Goal: Answer question/provide support

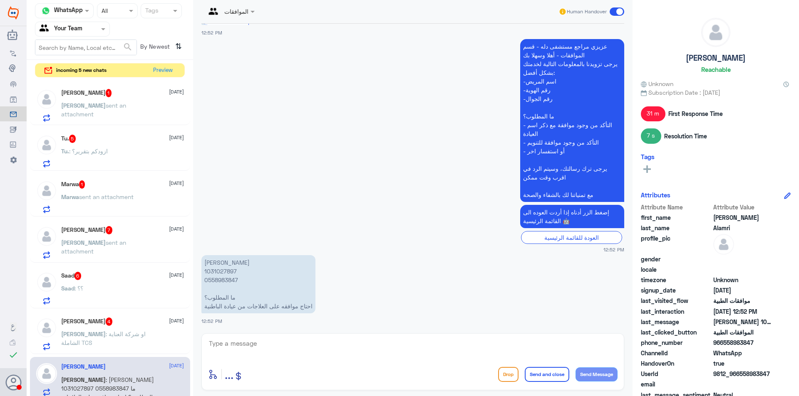
click at [124, 99] on div "[PERSON_NAME] 1 [DATE] [PERSON_NAME] sent an attachment" at bounding box center [122, 105] width 123 height 33
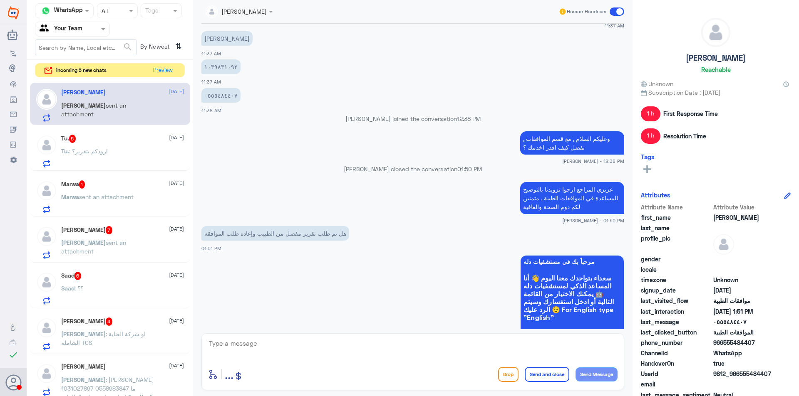
scroll to position [661, 0]
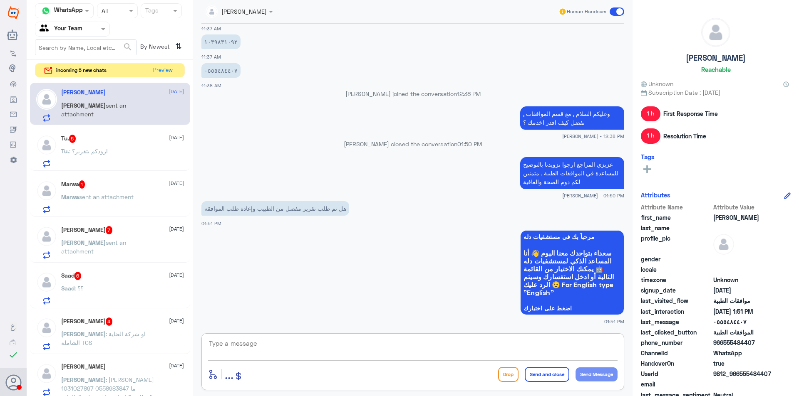
click at [292, 347] on textarea at bounding box center [412, 348] width 409 height 20
type textarea "j"
type textarea "تم تحويل طلبك للجنة الطبيه للمتابعه"
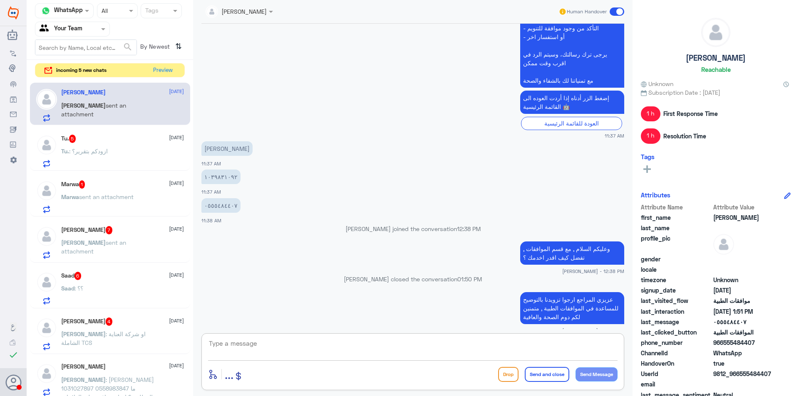
scroll to position [521, 0]
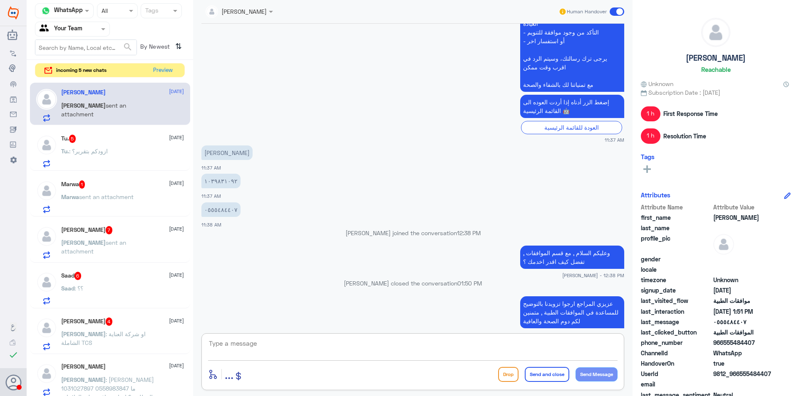
click at [216, 179] on p "١٠٣٩٨٣١٠٩٢" at bounding box center [220, 181] width 39 height 15
click at [216, 179] on div "[DATE] سيتم تحويل الطلب مره اخرى للجنة الطبيه للمتابعه في حال الرفض مرة اخرى لا…" at bounding box center [412, 177] width 431 height 306
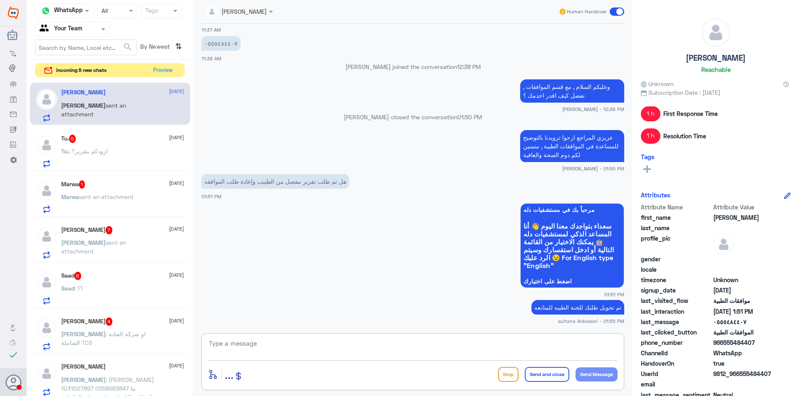
click at [263, 340] on textarea at bounding box center [412, 348] width 409 height 20
type textarea "0555484407"
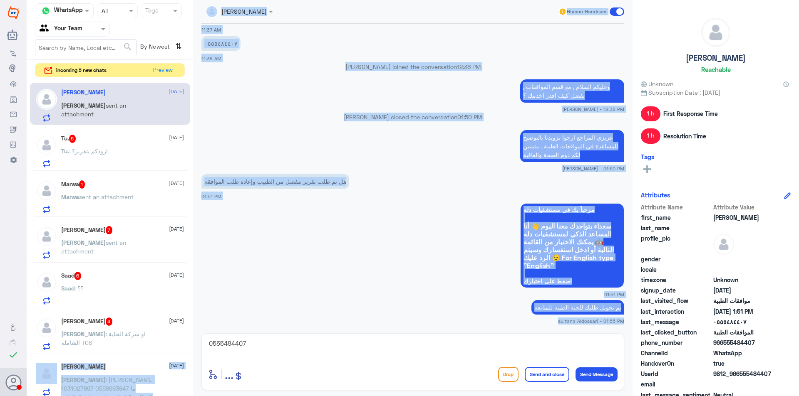
drag, startPoint x: 258, startPoint y: 337, endPoint x: 173, endPoint y: 342, distance: 84.6
click at [173, 342] on div "Channel WhatsApp Status × All Tags Agent Filter Your Team search By Newest ⇅ in…" at bounding box center [413, 199] width 772 height 399
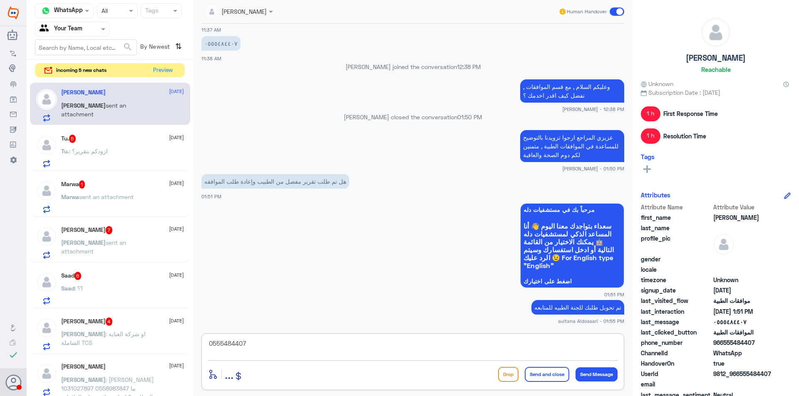
click at [255, 342] on textarea "0555484407" at bounding box center [412, 348] width 409 height 20
click at [254, 342] on textarea "0555484407" at bounding box center [412, 348] width 409 height 20
click at [129, 148] on div "Tu. 5 [DATE] Tu. : ازودكم بتقرير؟" at bounding box center [122, 151] width 123 height 33
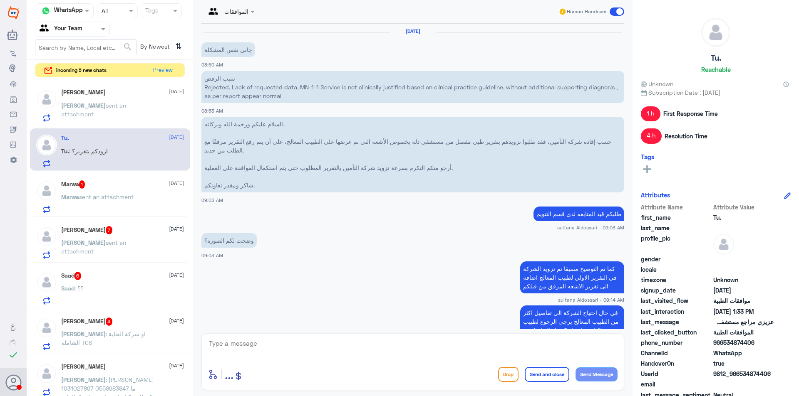
scroll to position [737, 0]
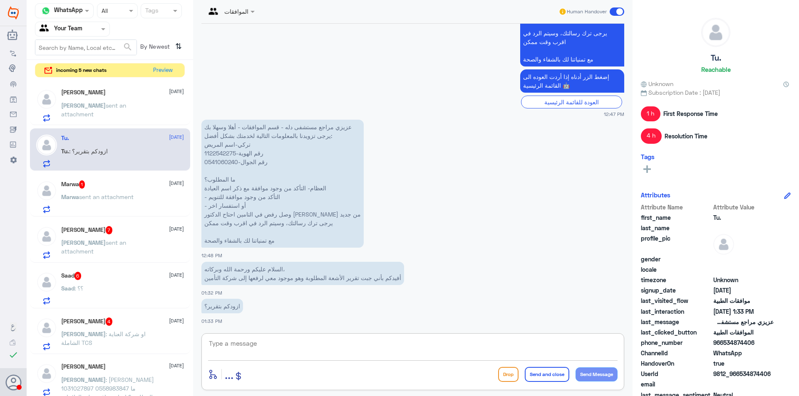
click at [266, 346] on textarea at bounding box center [412, 348] width 409 height 20
type textarea "من فضلك زودنا به ليتم ارفاقه لشركة التامين"
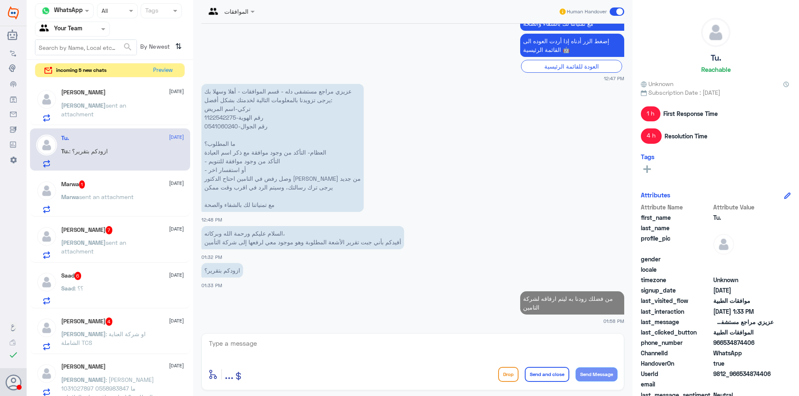
click at [121, 183] on div "Marwa 1 [DATE]" at bounding box center [122, 185] width 123 height 8
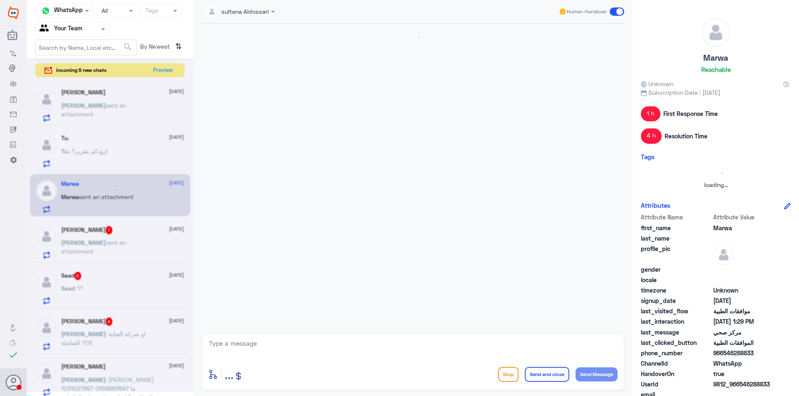
scroll to position [522, 0]
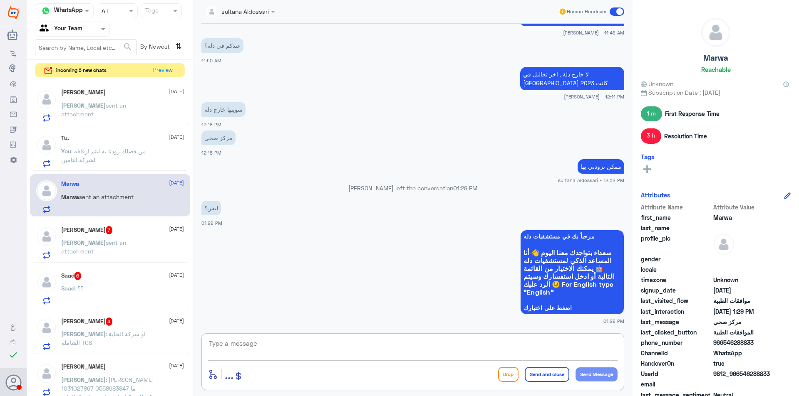
click at [326, 354] on textarea at bounding box center [412, 348] width 409 height 20
type textarea "ليتم ارفاقها لشركة التامين لمتابعه الطلب"
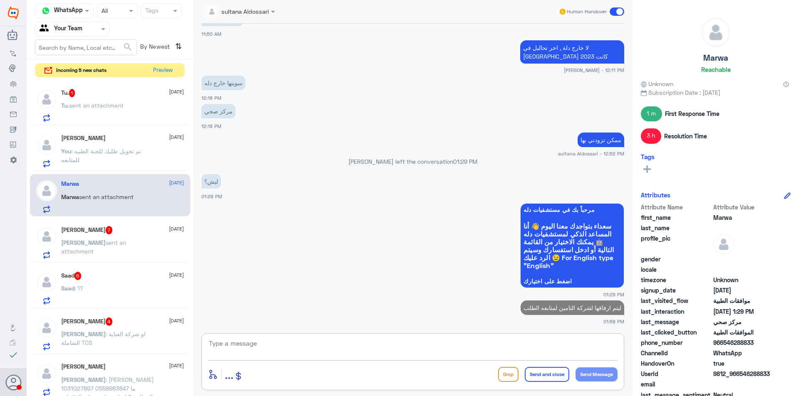
scroll to position [557, 0]
click at [128, 106] on div "Tu. sent an attachment" at bounding box center [122, 112] width 123 height 19
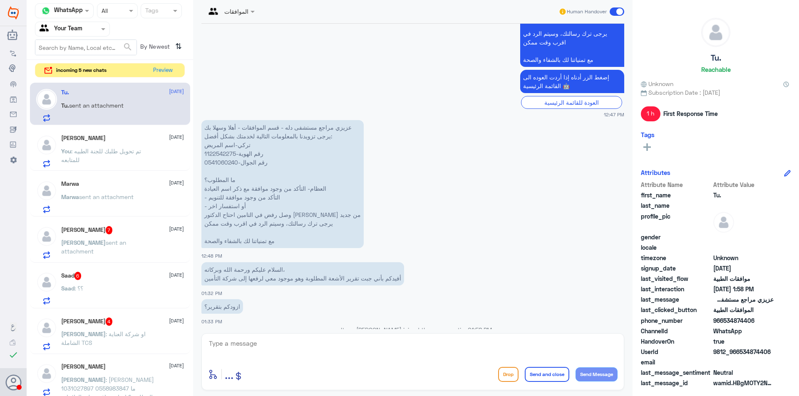
scroll to position [572, 0]
click at [213, 152] on p "عزيزي مراجع مستشفى دله - قسم الموافقات - أهلا وسهلا بك يرجى تزويدنا بالمعلومات …" at bounding box center [282, 185] width 162 height 128
copy p "1122542275"
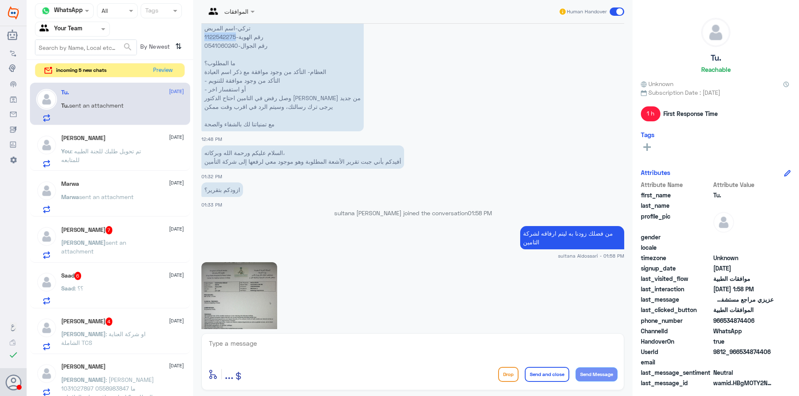
scroll to position [739, 0]
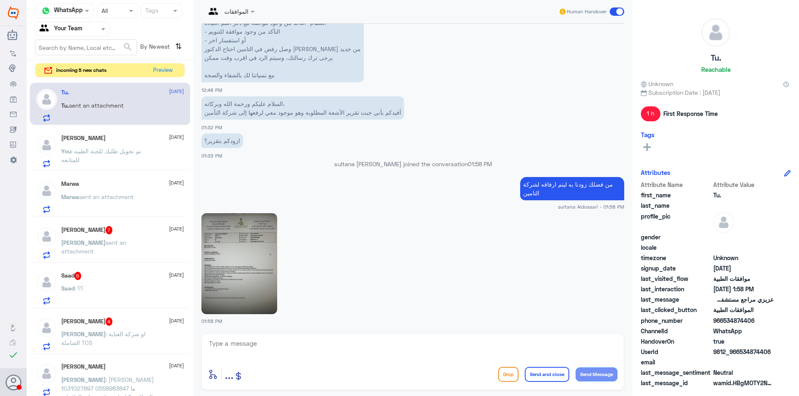
click at [237, 242] on img at bounding box center [239, 263] width 76 height 101
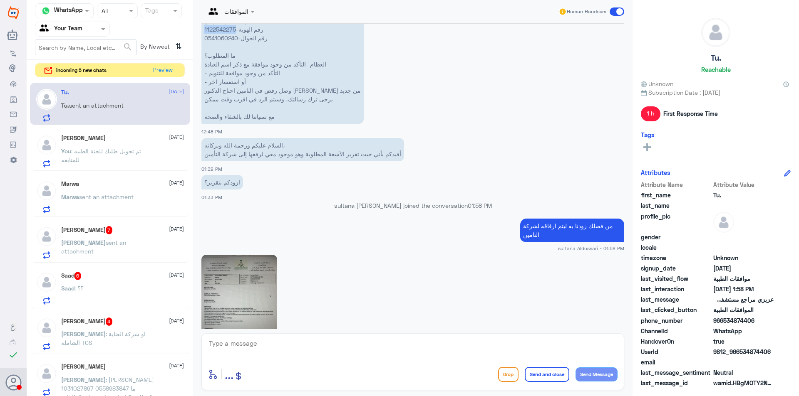
copy p "1122542275"
click at [296, 349] on textarea at bounding box center [412, 348] width 409 height 20
type textarea "تم الارفاق طلبكم قيد الاجراء لدى موافقات التنويم"
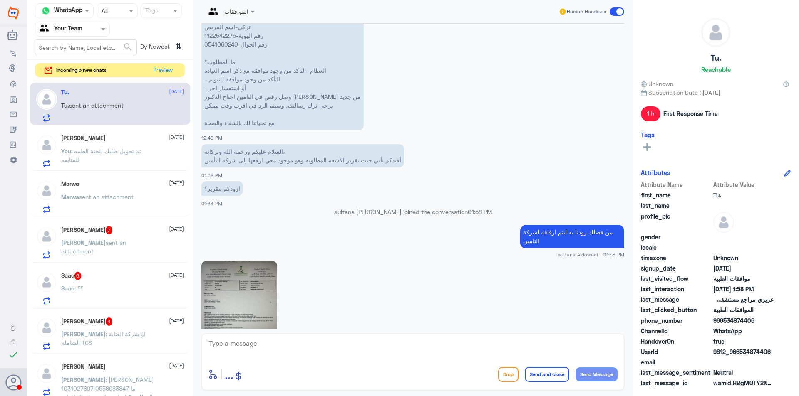
scroll to position [803, 0]
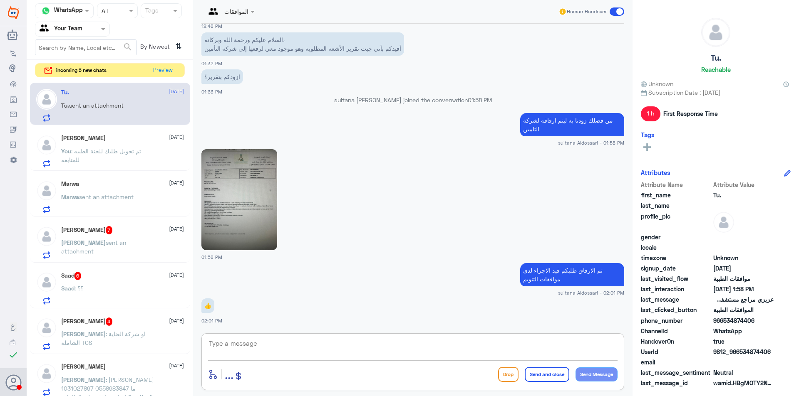
click at [123, 152] on span ": تم تحويل طلبك للجنة الطبيه للمتابعه" at bounding box center [101, 156] width 80 height 16
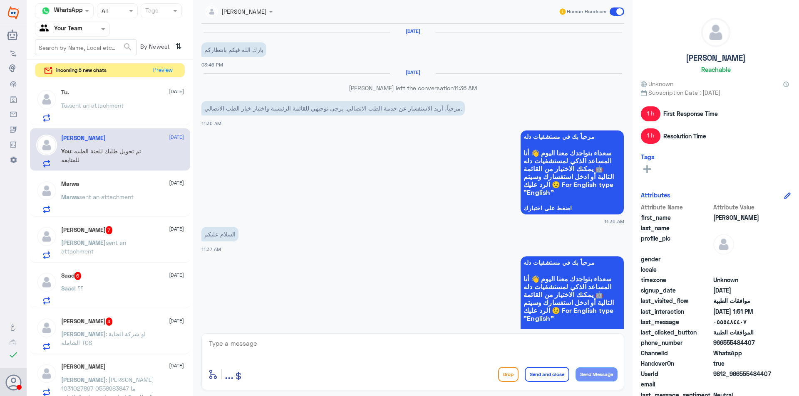
scroll to position [634, 0]
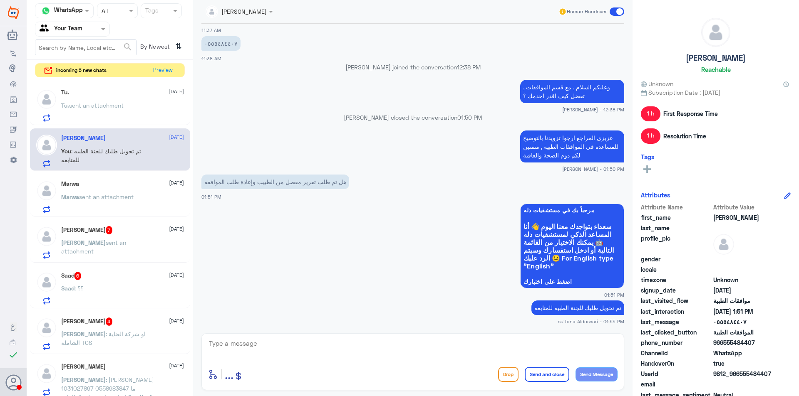
click at [116, 197] on span "sent an attachment" at bounding box center [106, 196] width 55 height 7
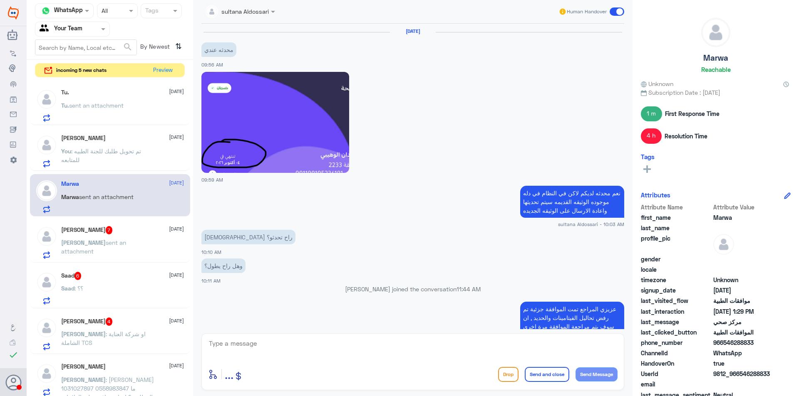
scroll to position [513, 0]
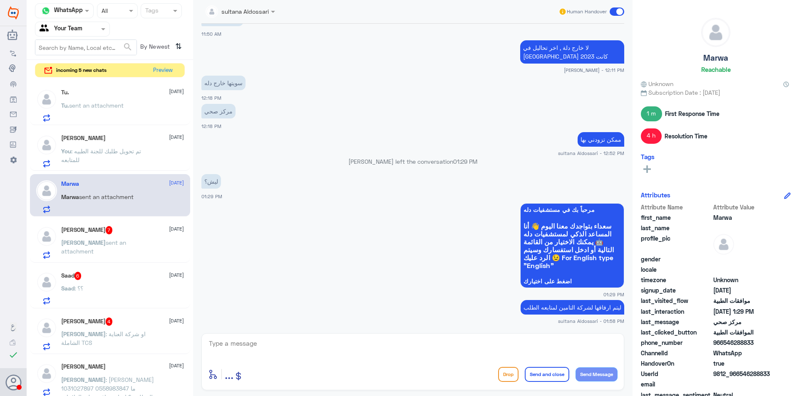
click at [110, 228] on div "Mohammad 7 [DATE]" at bounding box center [122, 230] width 123 height 8
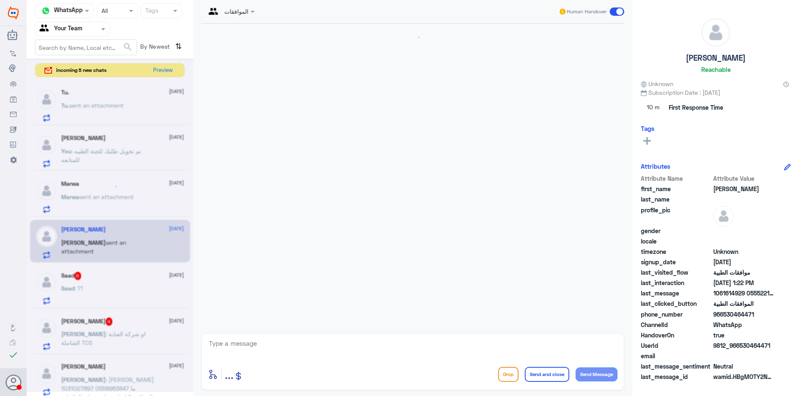
scroll to position [279, 0]
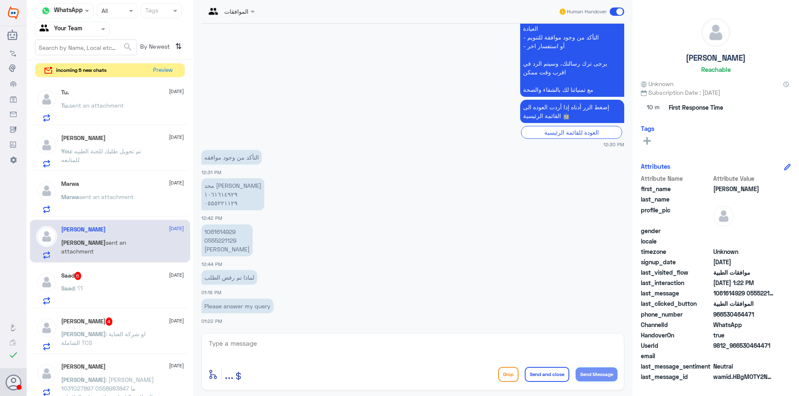
click at [214, 193] on p "محد [PERSON_NAME] ١٠٦١٦١٤٩٢٩ ٠٥٥٥٢٢١١٢٩" at bounding box center [232, 194] width 63 height 32
click at [226, 336] on div "enter flow name ... Drop Send and close Send Message" at bounding box center [412, 362] width 423 height 57
click at [228, 344] on textarea at bounding box center [412, 348] width 409 height 20
type textarea "1"
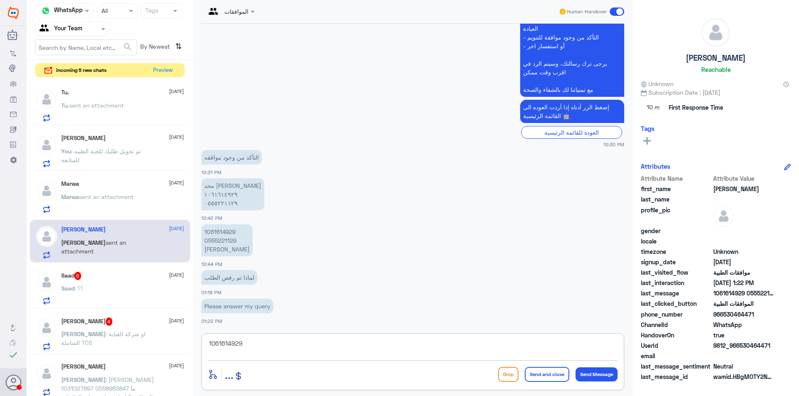
drag, startPoint x: 246, startPoint y: 342, endPoint x: 167, endPoint y: 335, distance: 78.9
click at [167, 335] on div "Channel WhatsApp Status × All Tags Agent Filter Your Team search By Newest ⇅ in…" at bounding box center [413, 199] width 772 height 399
type textarea "1061614929"
click at [265, 345] on textarea "1061614929" at bounding box center [412, 348] width 409 height 20
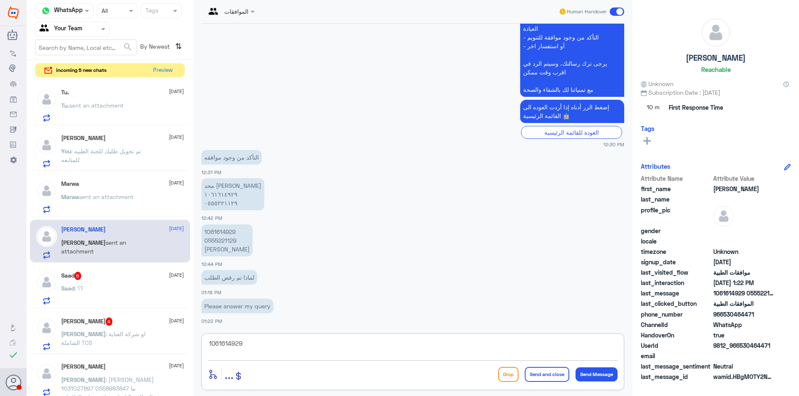
click at [265, 345] on textarea "1061614929" at bounding box center [412, 348] width 409 height 20
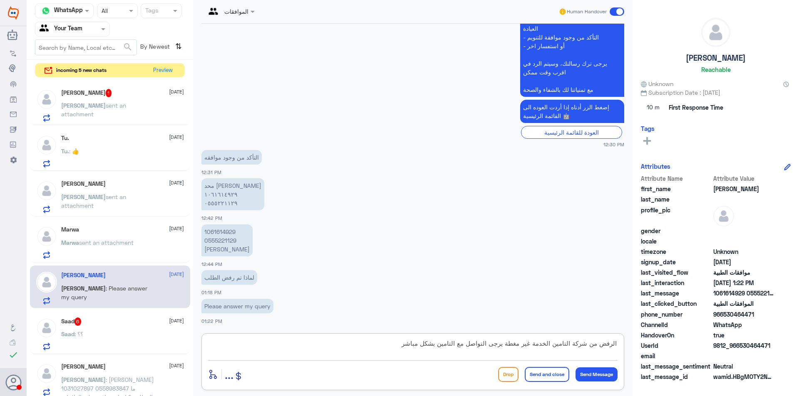
click at [531, 343] on textarea "الرفض من شركة التامين الخدمة غير مغطة يرجى التواصل مع التامين بشكل مباشر" at bounding box center [412, 348] width 409 height 20
paste textarea "MR [PERSON_NAME]"
type textarea "الرفض من شركة التامين الخدمة MR [PERSON_NAME] غير مغطة يرجى التواصل مع التامين …"
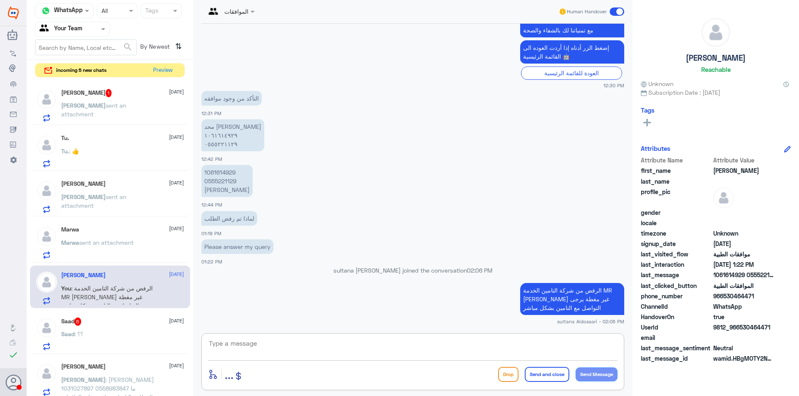
click at [123, 92] on div "[PERSON_NAME] 1 [DATE]" at bounding box center [122, 93] width 123 height 8
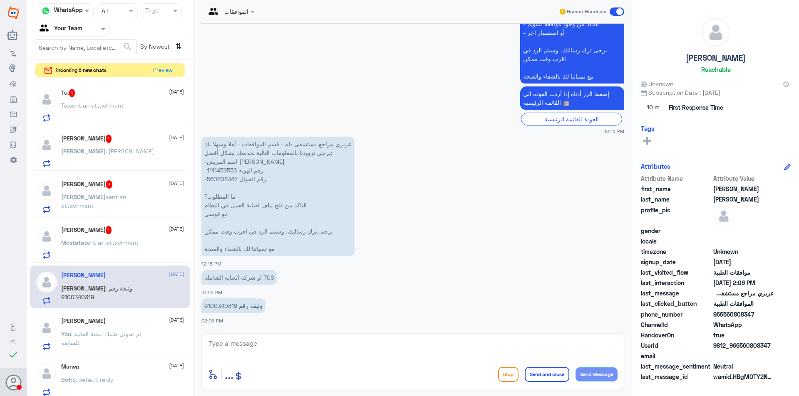
click at [124, 241] on span "sent an attachment" at bounding box center [111, 242] width 55 height 7
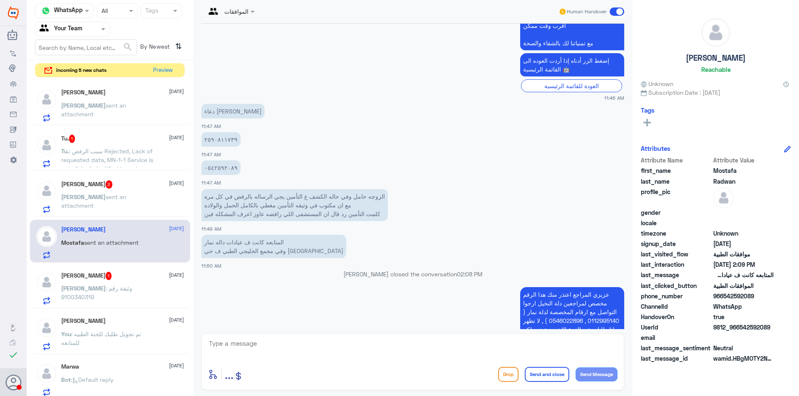
scroll to position [442, 0]
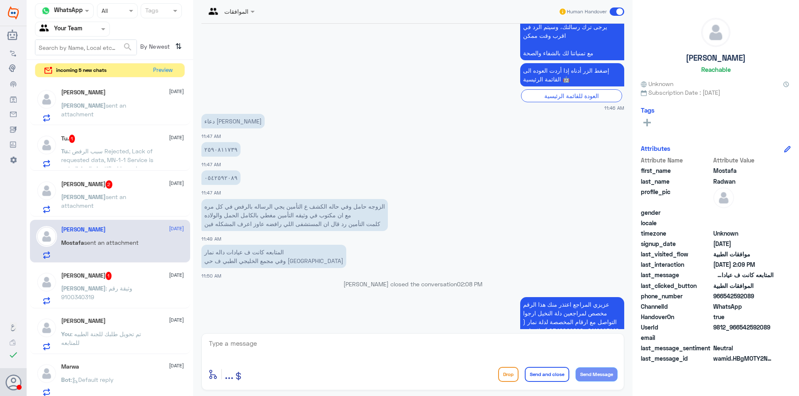
click at [245, 344] on textarea at bounding box center [412, 348] width 409 height 20
type textarea "2590811739"
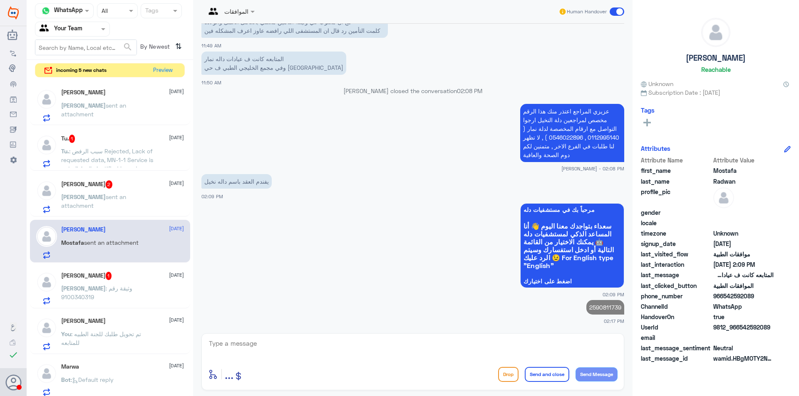
click at [599, 303] on p "2590811739" at bounding box center [605, 307] width 38 height 15
copy p "2590811739"
click at [437, 356] on textarea at bounding box center [412, 348] width 409 height 20
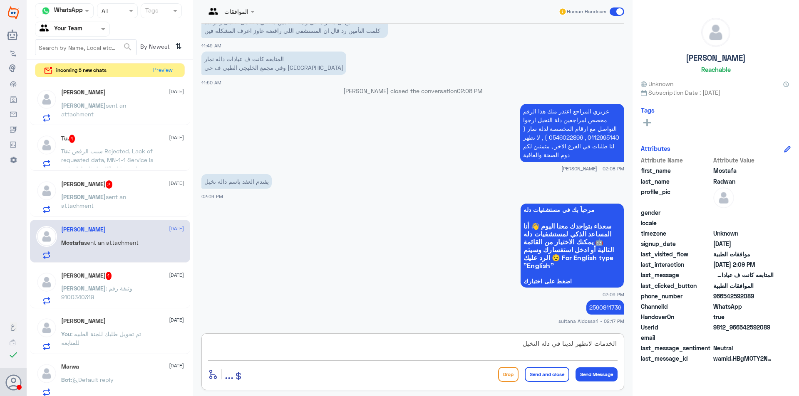
type textarea "الخدمات لاتظهر لدينا في دله النخيل"
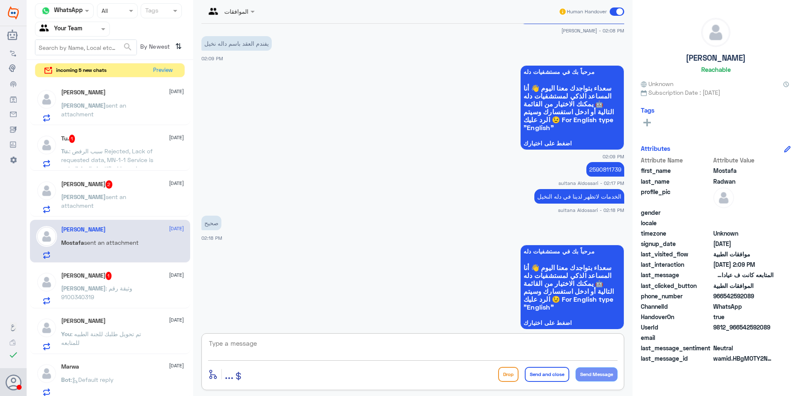
scroll to position [788, 0]
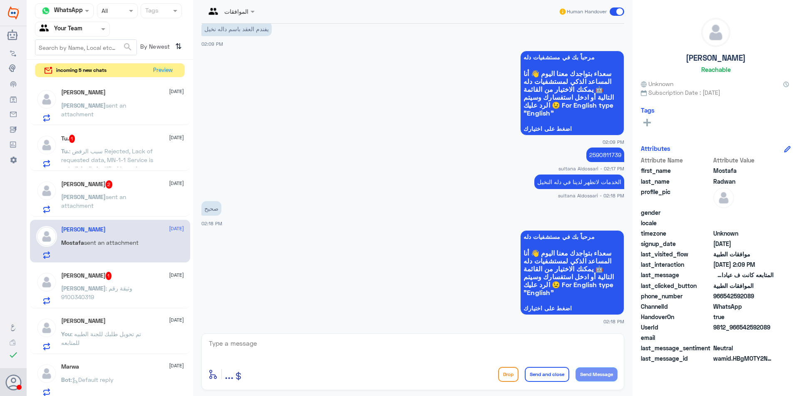
click at [114, 191] on div "[PERSON_NAME] 2 [DATE] [PERSON_NAME] sent an attachment" at bounding box center [122, 197] width 123 height 33
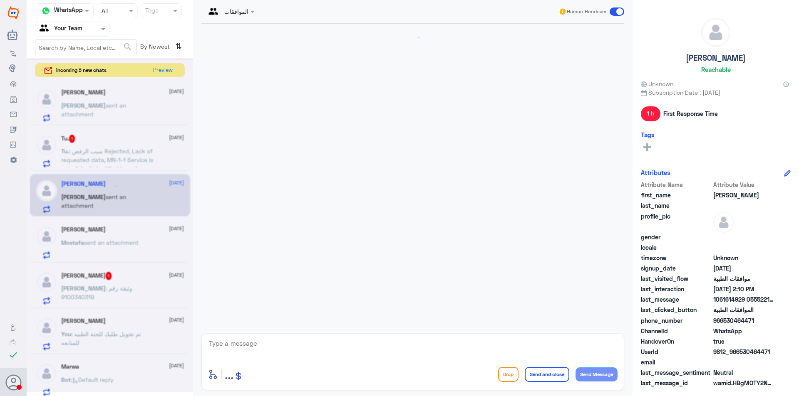
scroll to position [395, 0]
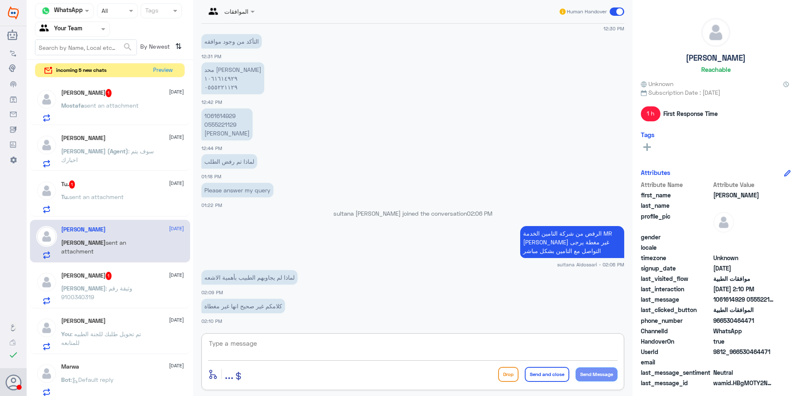
click at [245, 349] on textarea at bounding box center [412, 348] width 409 height 20
type textarea "ا"
type textarea "هذا رد التامين يرجى التواصل مع التامين بشكل مباشر"
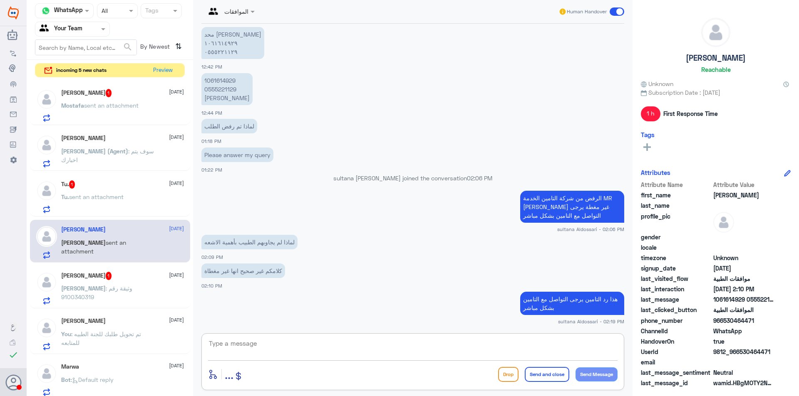
click at [112, 287] on span ": وثيقة رقم 9100340319" at bounding box center [96, 293] width 71 height 16
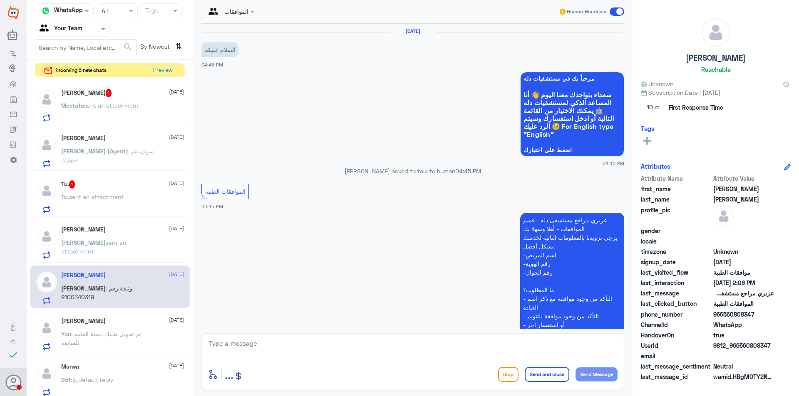
scroll to position [927, 0]
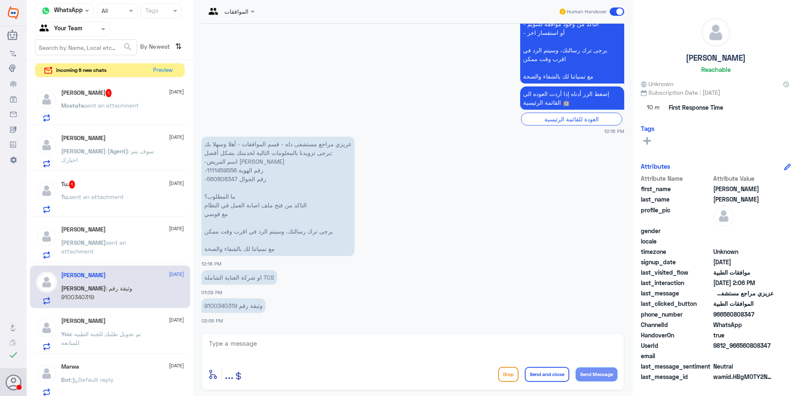
click at [131, 195] on div "Tu. sent an attachment" at bounding box center [122, 204] width 123 height 19
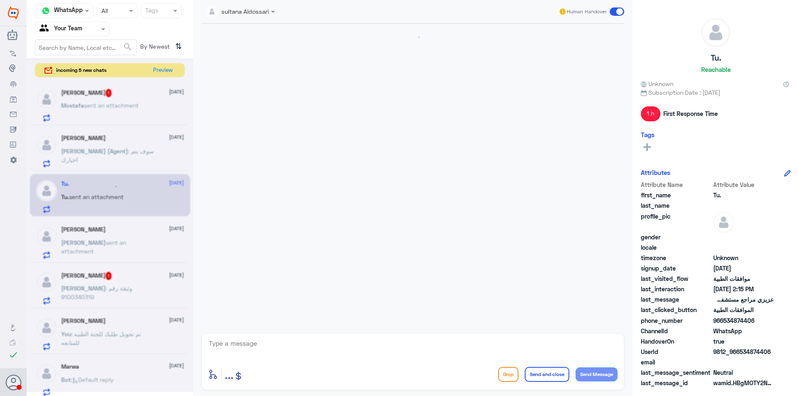
scroll to position [749, 0]
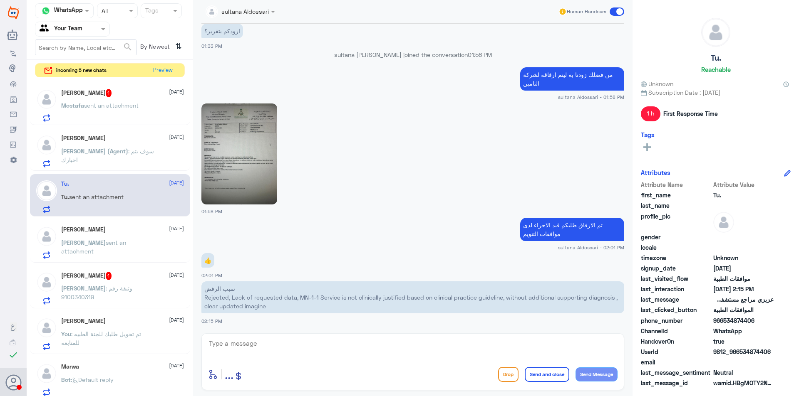
click at [348, 297] on p "سبب الرفض Rejected, Lack of requested data, MN-1-1 Service is not clinically ju…" at bounding box center [412, 298] width 423 height 32
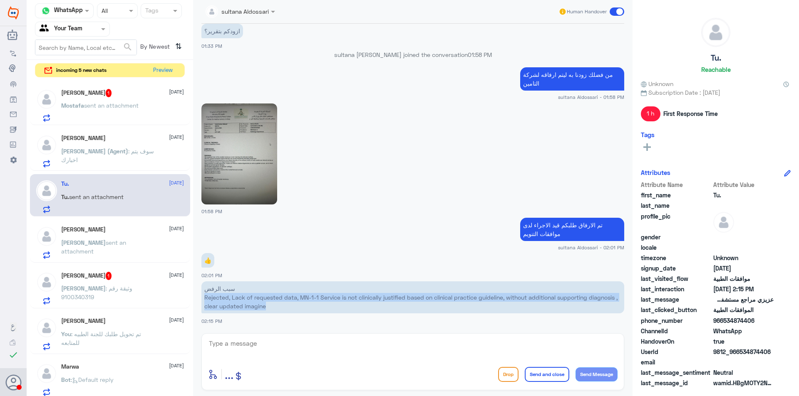
click at [348, 297] on p "سبب الرفض Rejected, Lack of requested data, MN-1-1 Service is not clinically ju…" at bounding box center [412, 298] width 423 height 32
copy div "Rejected, Lack of requested data, MN-1-1 Service is not clinically justified ba…"
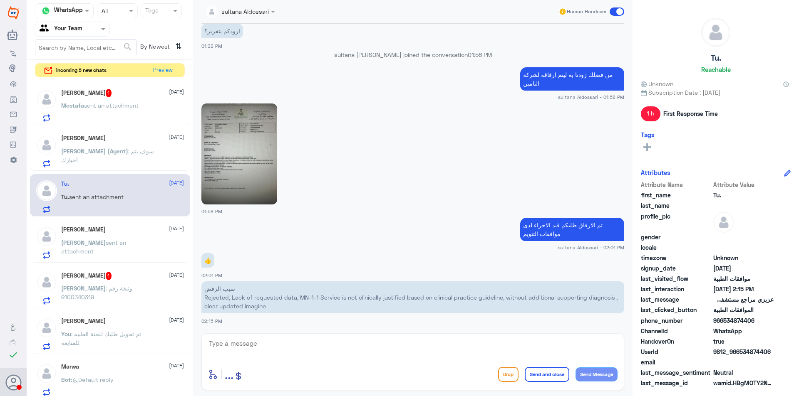
click at [281, 347] on textarea at bounding box center [412, 348] width 409 height 20
type textarea "التامين يحتاج تقرير اشعه محدث"
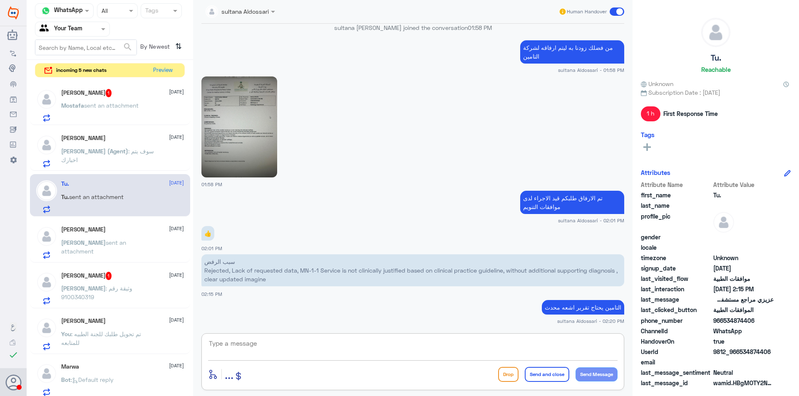
click at [114, 147] on p "[PERSON_NAME] (Agent) : سوف يتم اخبارك" at bounding box center [108, 157] width 94 height 21
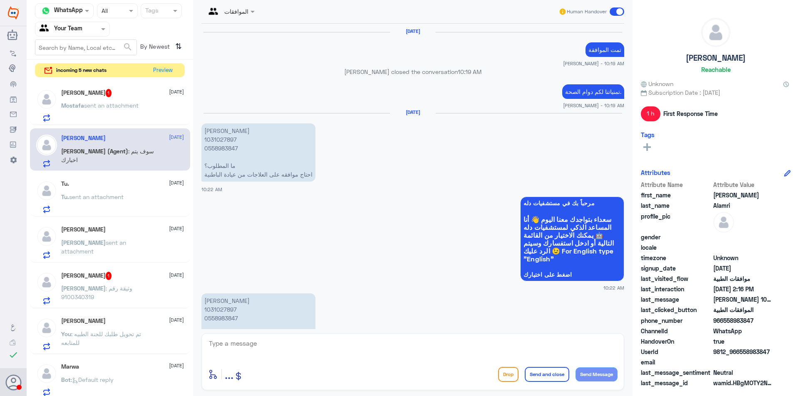
scroll to position [721, 0]
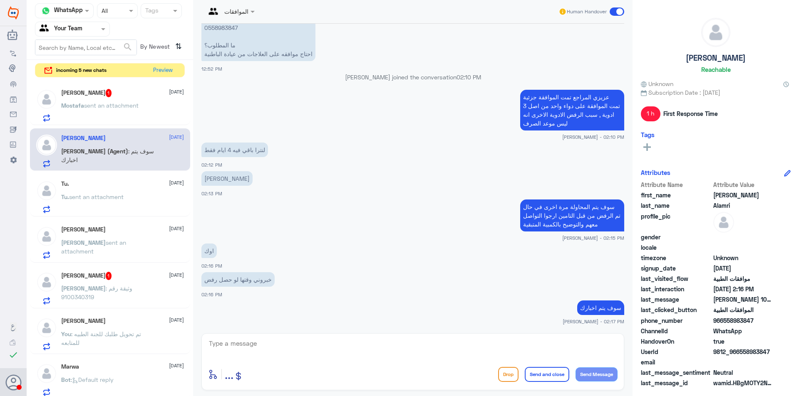
click at [129, 114] on p "Mostafa sent an attachment" at bounding box center [99, 111] width 77 height 21
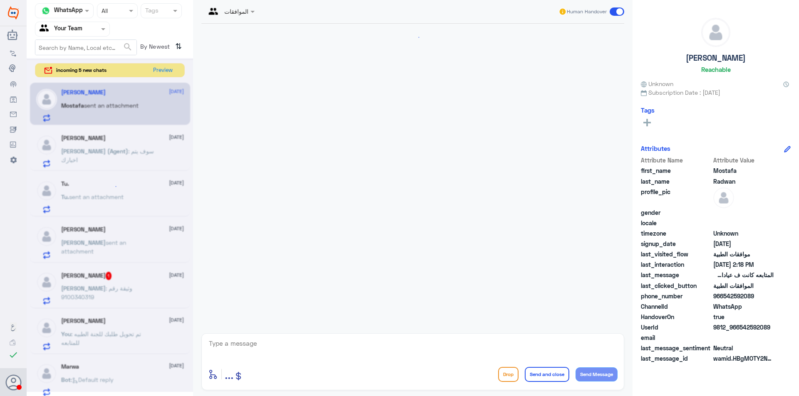
scroll to position [760, 0]
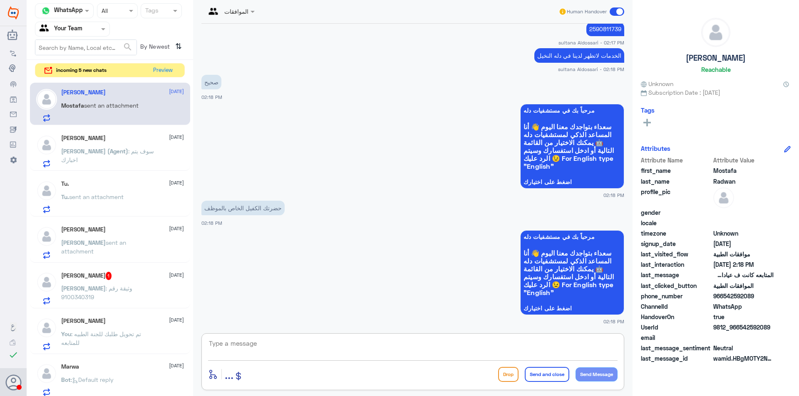
click at [255, 352] on textarea at bounding box center [412, 348] width 409 height 20
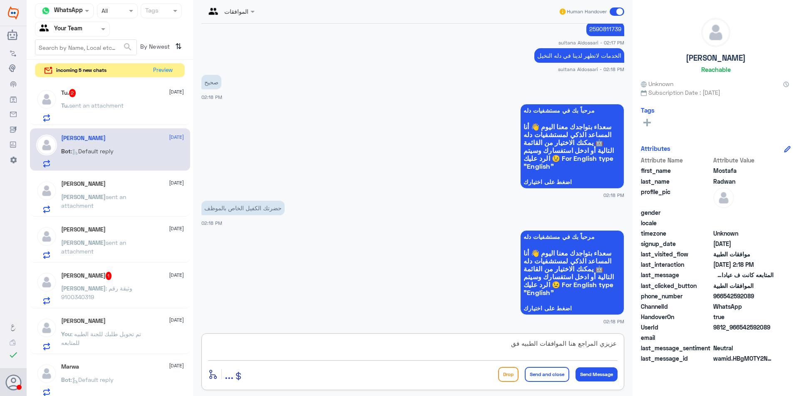
type textarea "عزيزي المراجع هنا الموافقات الطبيه فقط"
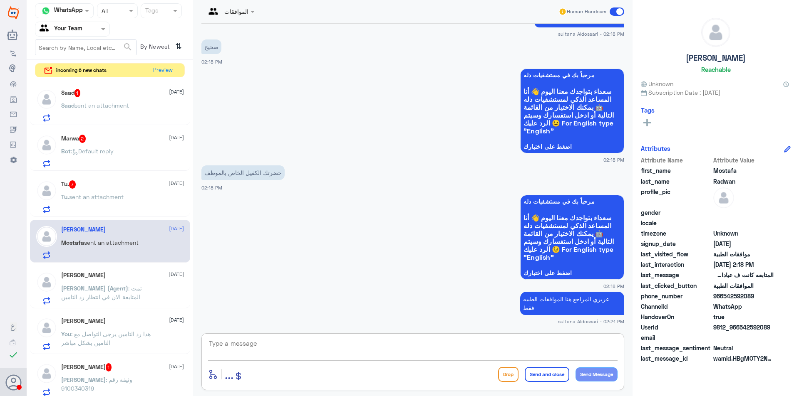
click at [117, 191] on div "Tu. 7 [DATE] Tu. sent an attachment" at bounding box center [122, 197] width 123 height 33
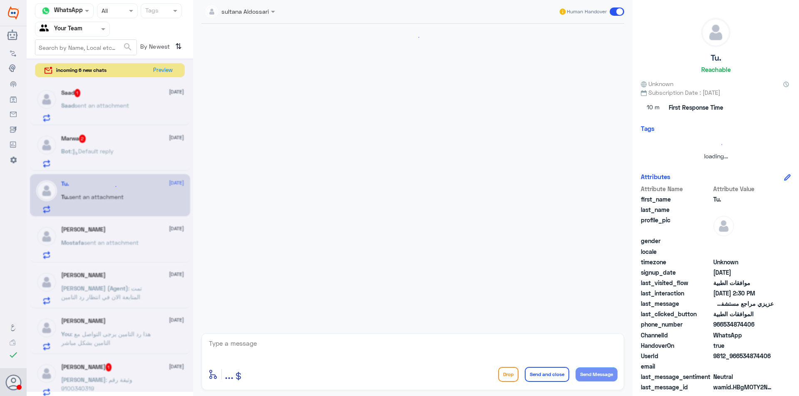
scroll to position [773, 0]
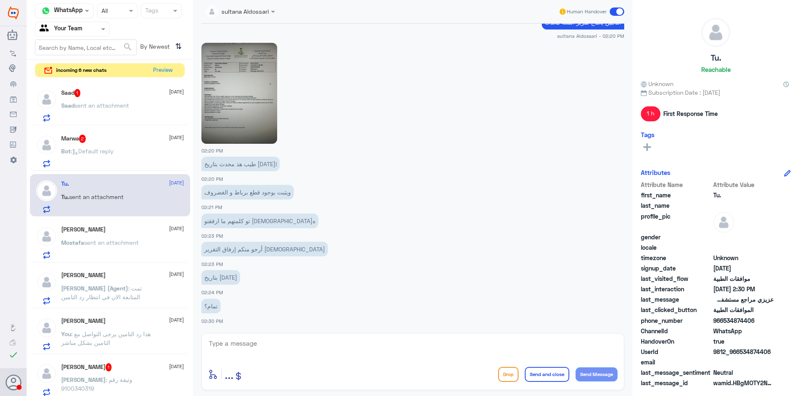
click at [235, 91] on img at bounding box center [239, 93] width 76 height 101
click at [258, 344] on textarea at bounding box center [412, 348] width 409 height 20
type textarea "l"
type textarea "م"
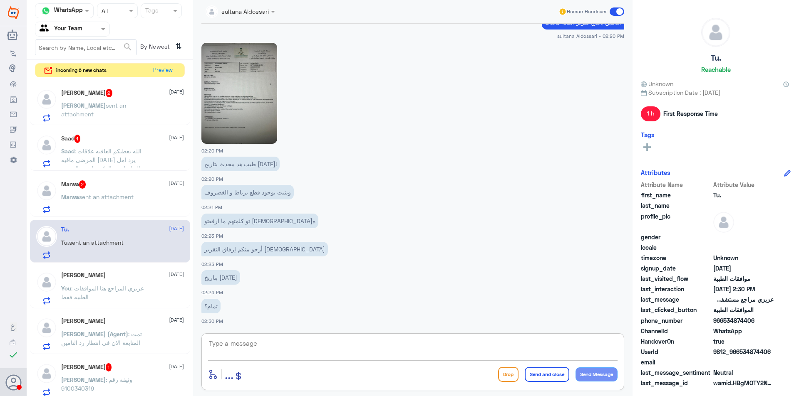
click at [300, 349] on textarea at bounding box center [412, 348] width 409 height 20
type textarea "تم الارفاق لقسم موافقات التامين وتم تحديث التقرير الرفض من التامين"
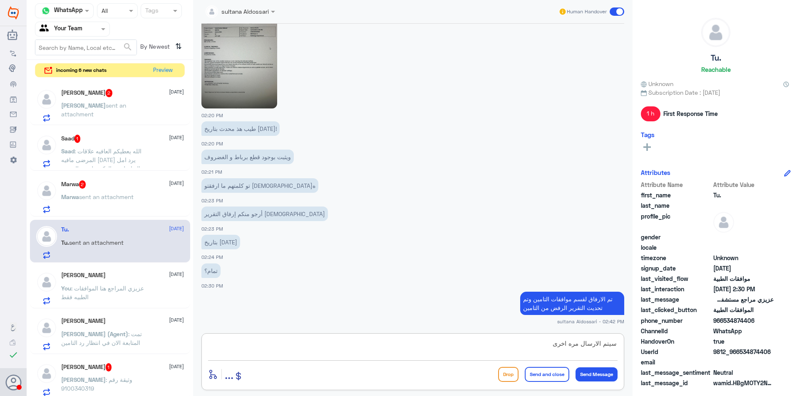
type textarea "سيتم الارسال مره اخرى"
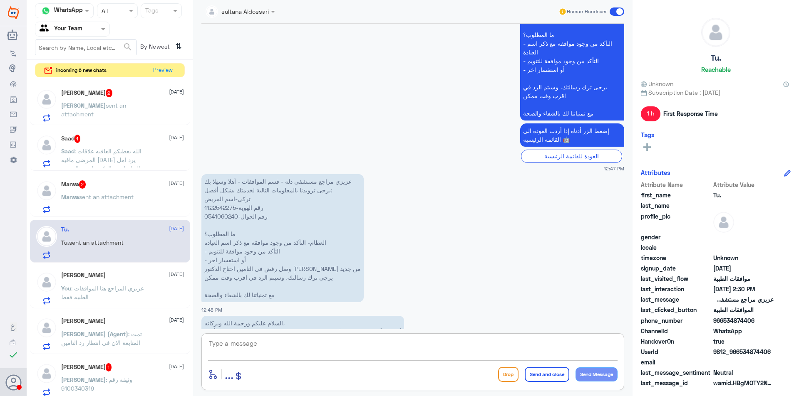
scroll to position [128, 0]
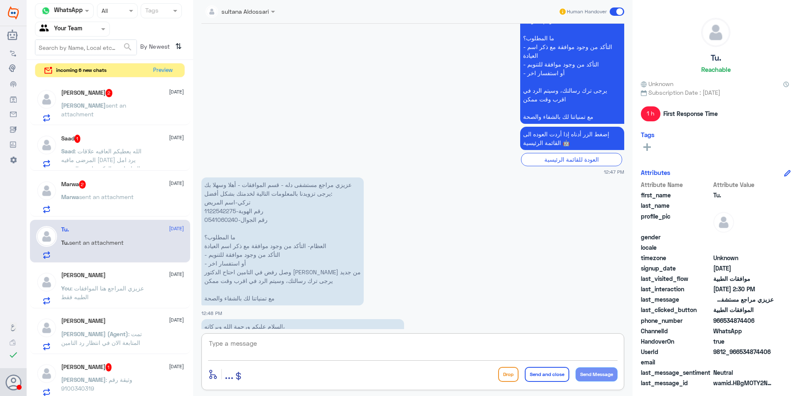
click at [214, 210] on p "عزيزي مراجع مستشفى دله - قسم الموافقات - أهلا وسهلا بك يرجى تزويدنا بالمعلومات …" at bounding box center [282, 242] width 162 height 128
copy p "1122542275"
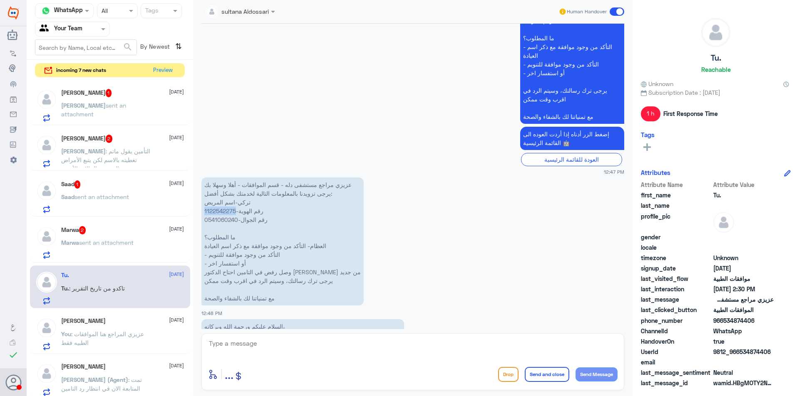
scroll to position [864, 0]
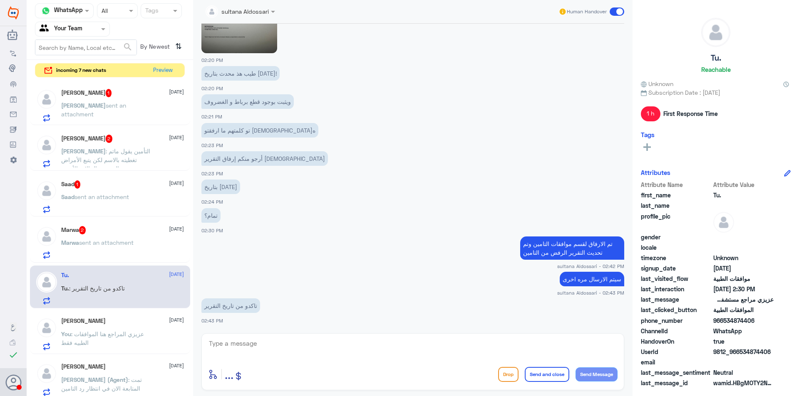
click at [120, 237] on div "Marwa 2 [DATE] Marwa sent an attachment" at bounding box center [122, 242] width 123 height 33
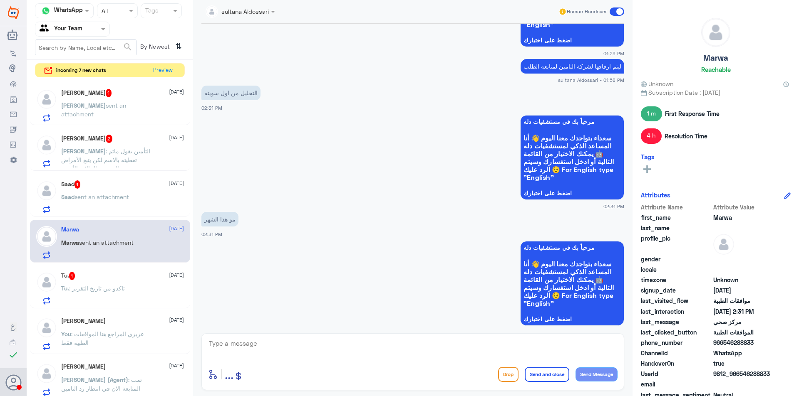
scroll to position [540, 0]
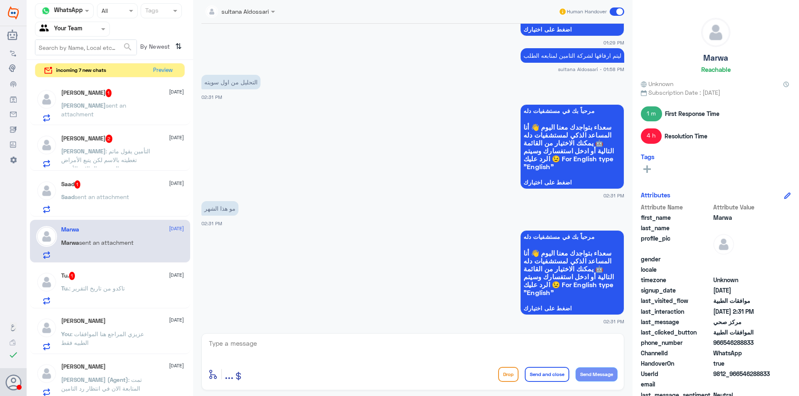
click at [345, 351] on textarea at bounding box center [412, 348] width 409 height 20
type textarea "o"
type textarea "خلال السنه هاذي عملت تحليل اذا تم عمل تحليل خارج دله من فضلك زودني به ليتم ارفا…"
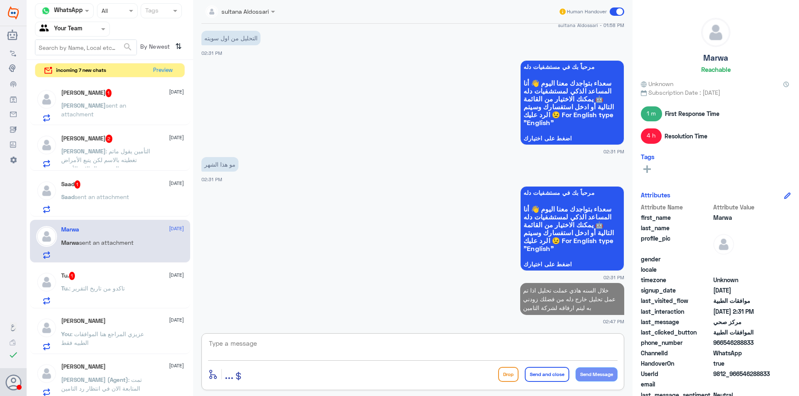
click at [133, 195] on div "Saad sent an attachment" at bounding box center [122, 204] width 123 height 19
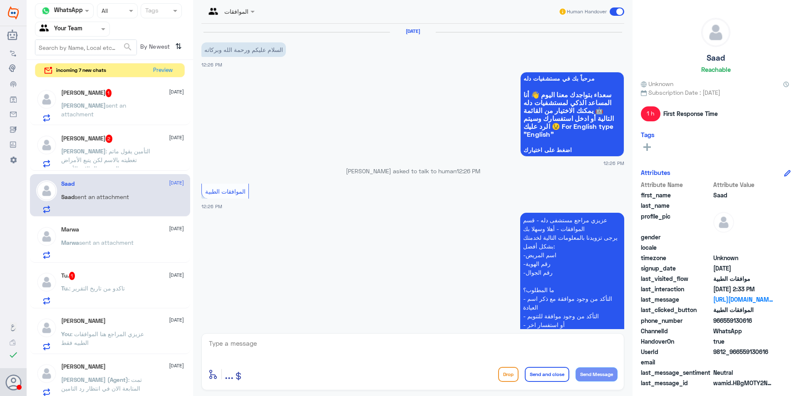
scroll to position [599, 0]
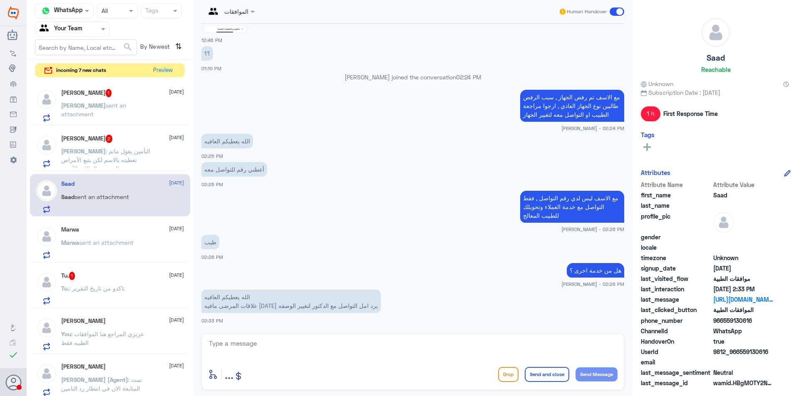
click at [124, 150] on span ": التأمين يقول ماتم تغطيته بالاسم لكن يتبع الأمراض الحرجه والحالات الأخرى" at bounding box center [105, 160] width 89 height 25
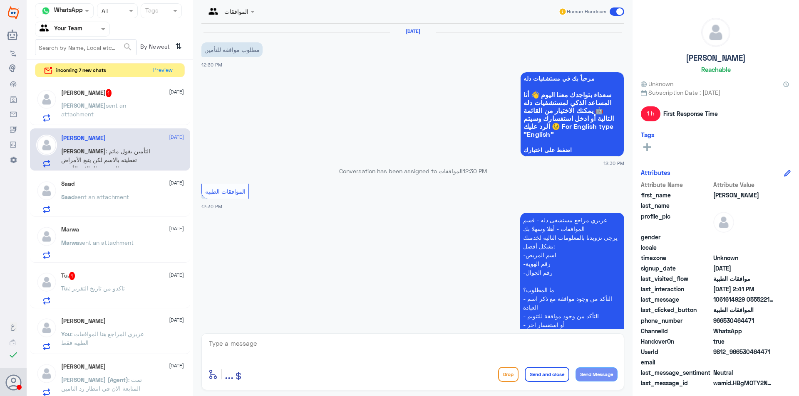
scroll to position [488, 0]
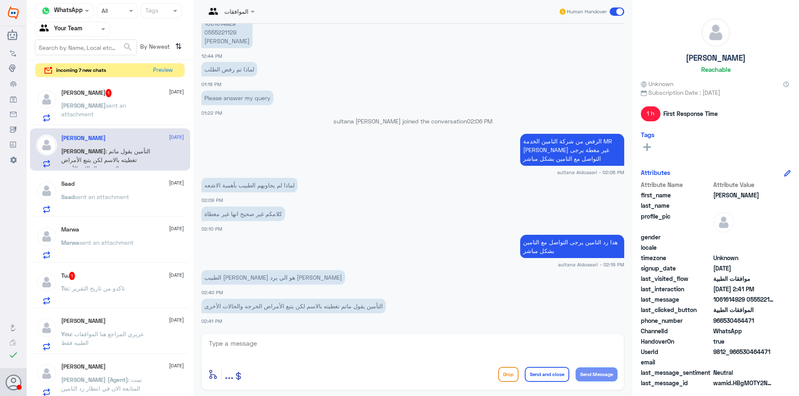
click at [82, 107] on span "sent an attachment" at bounding box center [93, 110] width 65 height 16
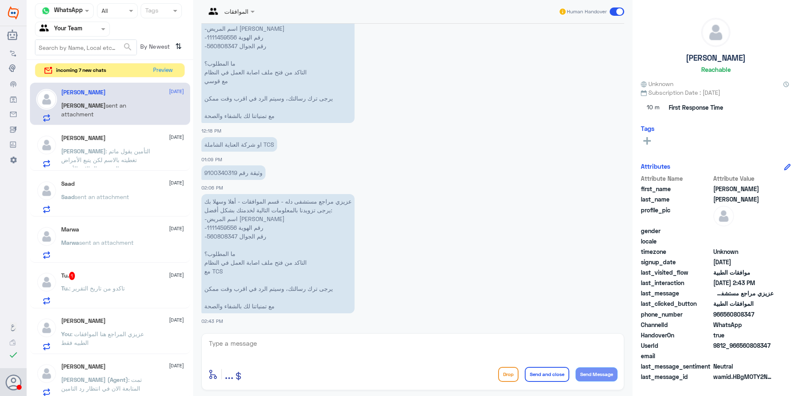
click at [191, 64] on div "Channel WhatsApp Status × All Tags Agent Filter Your Team search By Newest ⇅ in…" at bounding box center [110, 199] width 166 height 399
click at [191, 70] on div "Channel WhatsApp Status × All Tags Agent Filter Your Team search By Newest ⇅ in…" at bounding box center [110, 199] width 166 height 399
click at [160, 70] on button "Preview" at bounding box center [163, 70] width 26 height 13
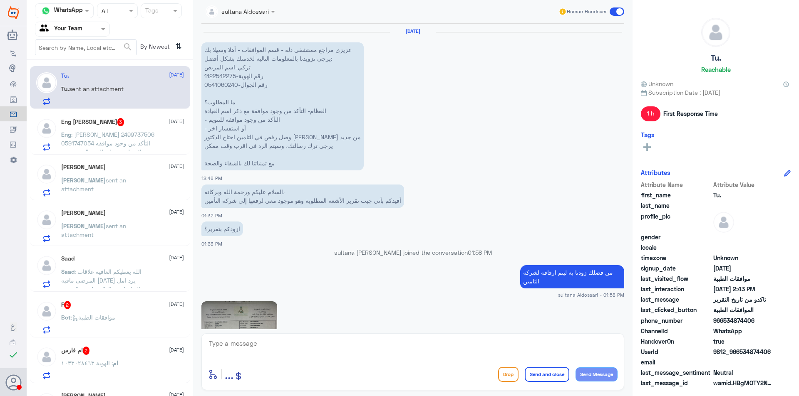
scroll to position [601, 0]
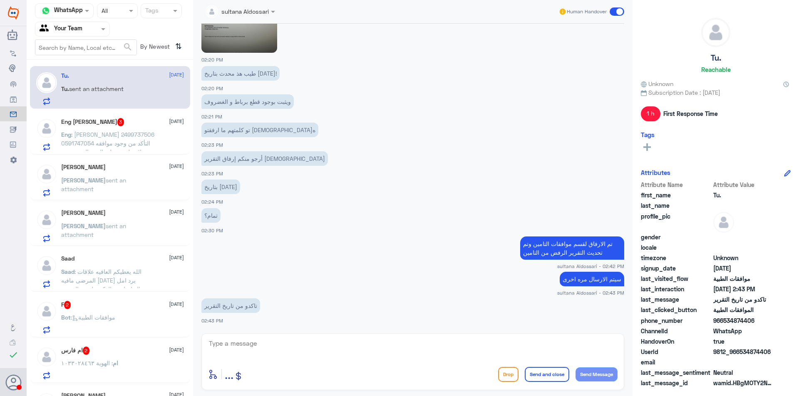
click at [241, 46] on img at bounding box center [239, 2] width 76 height 101
click at [128, 143] on span ": [PERSON_NAME] 2499737506 0591747054 التأكد من وجود موافقه علاج طبيعي على القد…" at bounding box center [107, 152] width 93 height 42
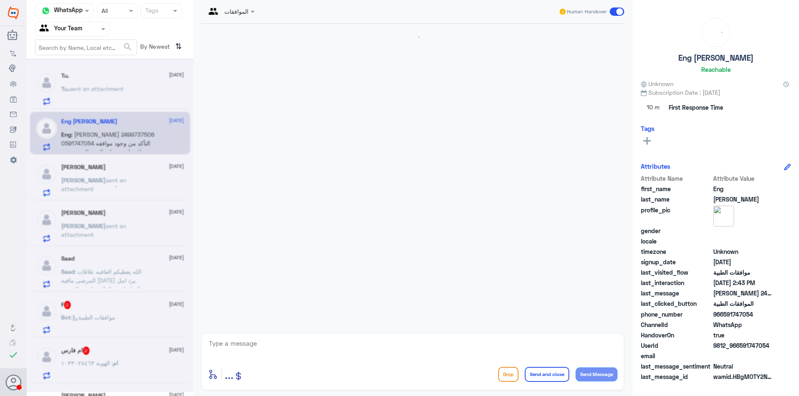
scroll to position [771, 0]
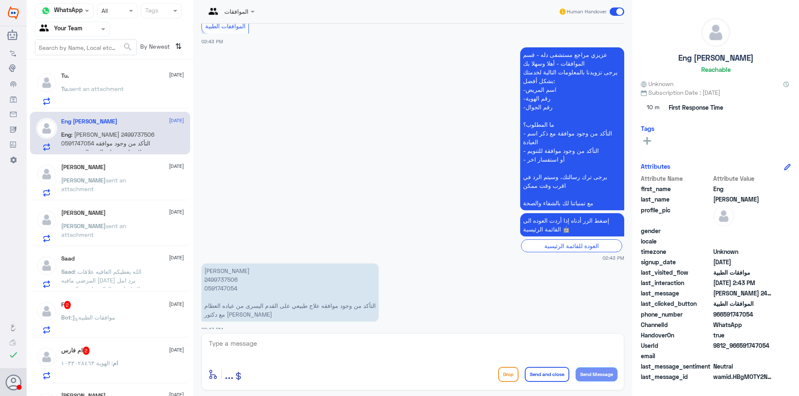
click at [216, 270] on p "[PERSON_NAME] 2499737506 0591747054 التأكد من وجود موافقه علاج طبيعي على القدم …" at bounding box center [289, 293] width 177 height 58
copy p "2499737506"
click at [246, 342] on textarea at bounding box center [412, 348] width 409 height 20
type textarea "تمت متابعة طلبكم قيد الاجراء لدى التامين"
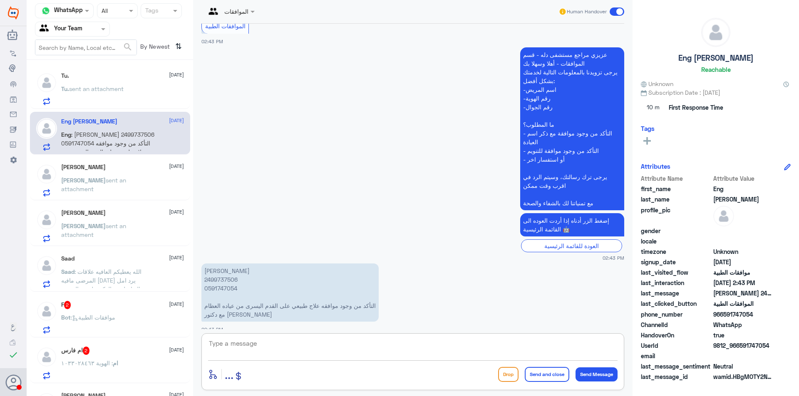
scroll to position [806, 0]
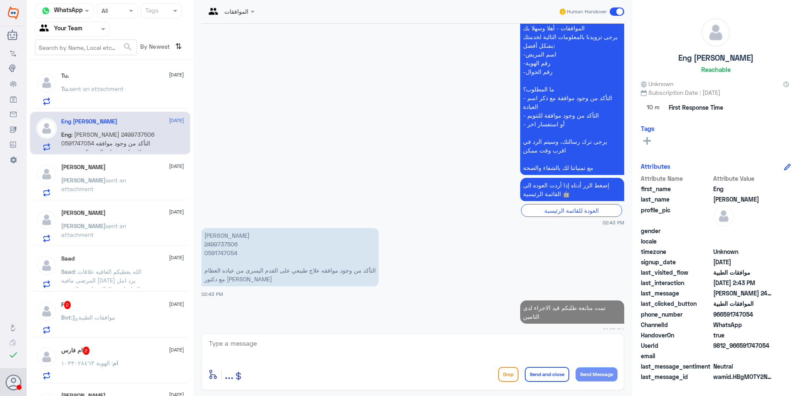
click at [144, 74] on div "[DATE]" at bounding box center [122, 75] width 123 height 7
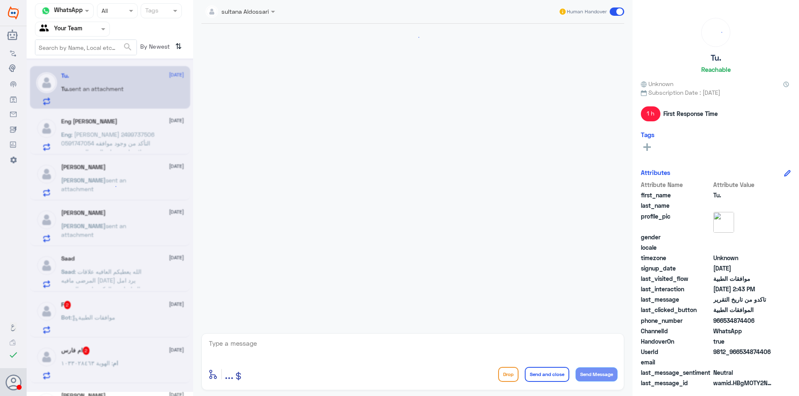
scroll to position [601, 0]
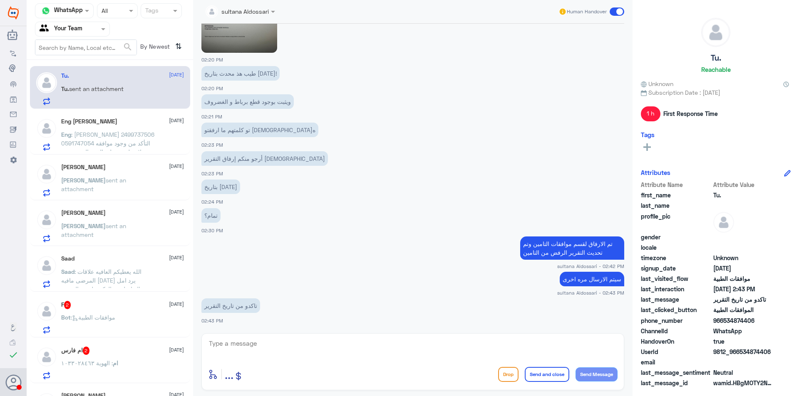
click at [113, 140] on span ": [PERSON_NAME] 2499737506 0591747054 التأكد من وجود موافقه علاج طبيعي على القد…" at bounding box center [107, 152] width 93 height 42
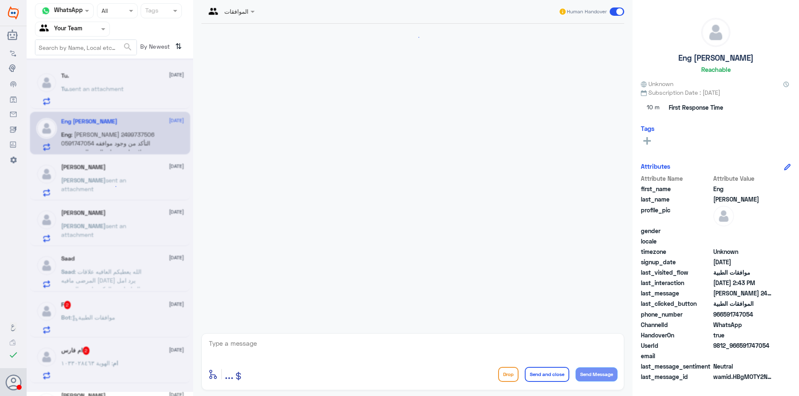
scroll to position [821, 0]
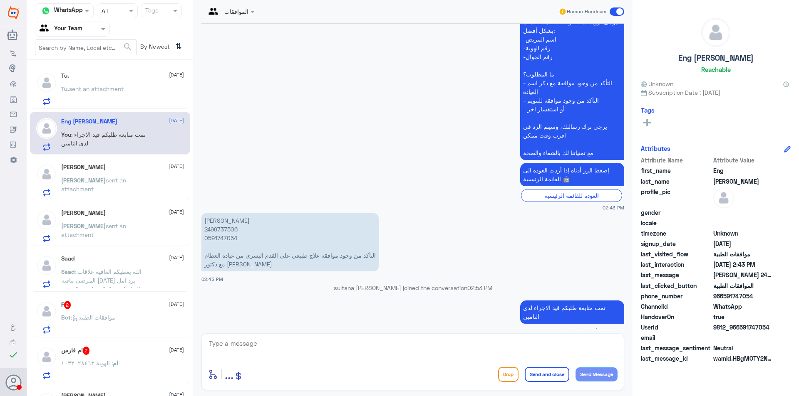
click at [112, 168] on div "[PERSON_NAME] [DATE]" at bounding box center [122, 167] width 123 height 7
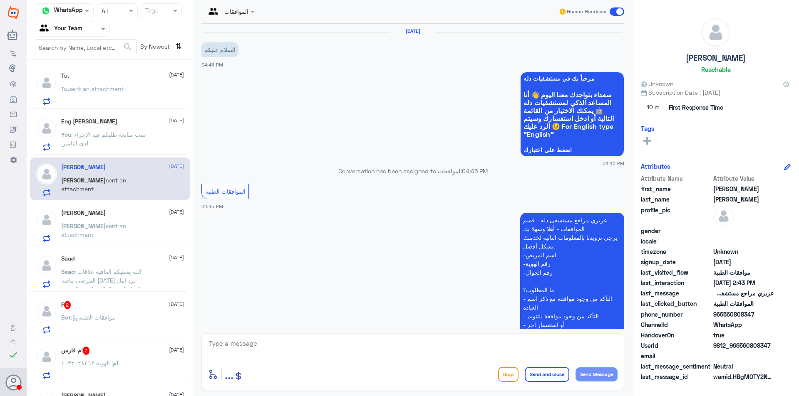
scroll to position [1061, 0]
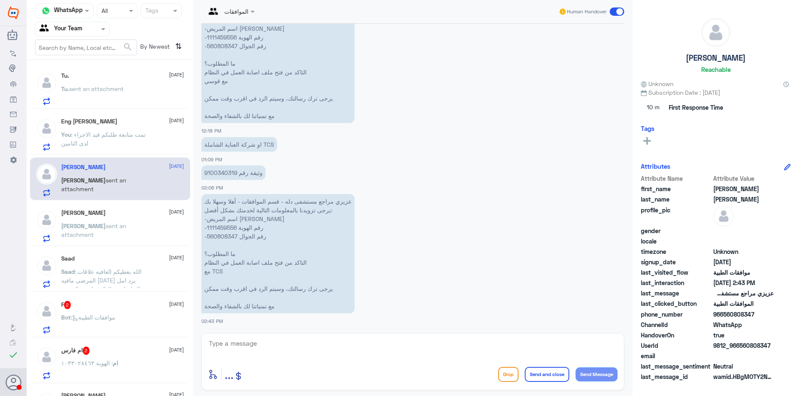
click at [116, 221] on div "[PERSON_NAME] [DATE] [PERSON_NAME] sent an attachment" at bounding box center [122, 226] width 123 height 33
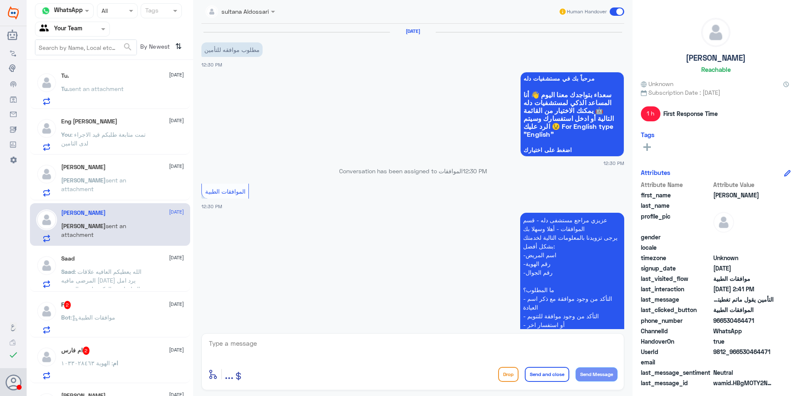
scroll to position [488, 0]
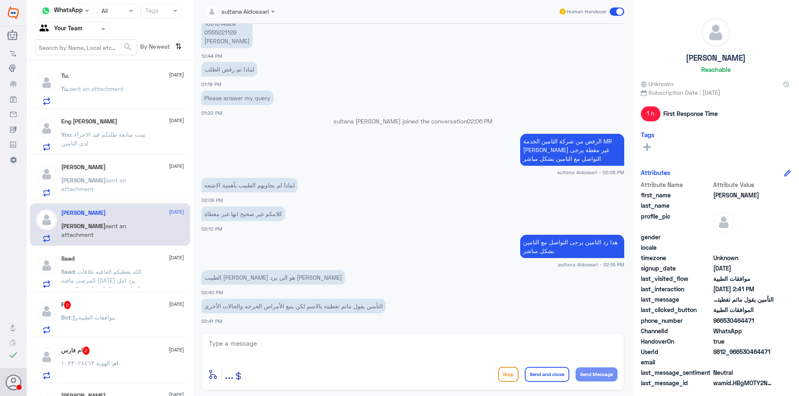
click at [347, 350] on textarea at bounding box center [412, 348] width 409 height 20
type textarea "تم تحويل طلبكم للجنه الطبيه للمتابعة"
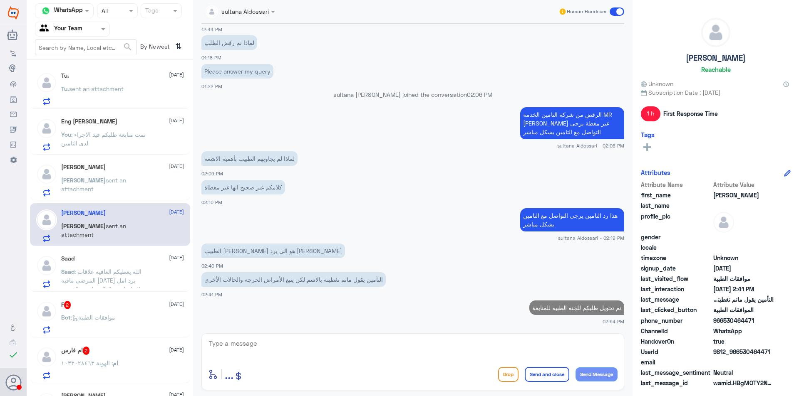
click at [147, 260] on div "Saad [DATE]" at bounding box center [122, 258] width 123 height 7
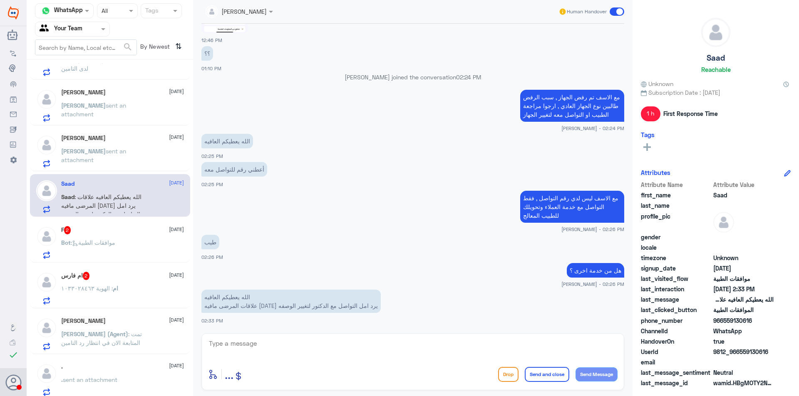
scroll to position [83, 0]
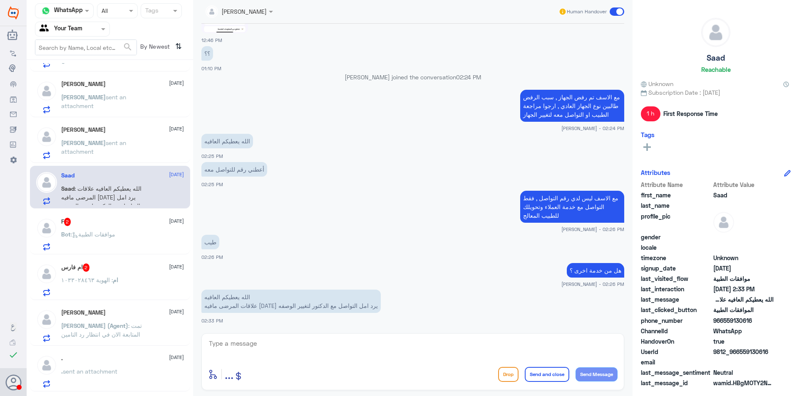
click at [105, 234] on span ": موافقات الطبية" at bounding box center [93, 234] width 45 height 7
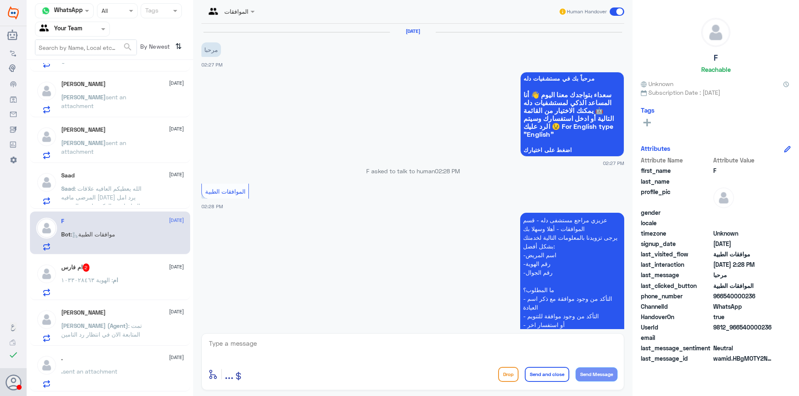
scroll to position [102, 0]
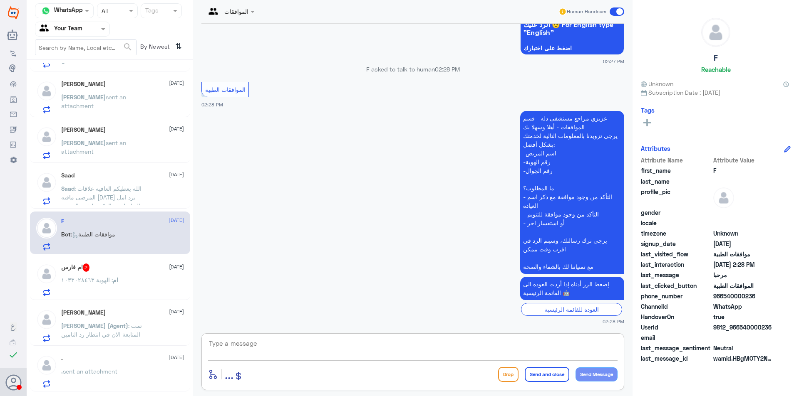
click at [280, 346] on textarea at bounding box center [412, 348] width 409 height 20
type textarea "مرحبا كيف اقدر اساعدك"
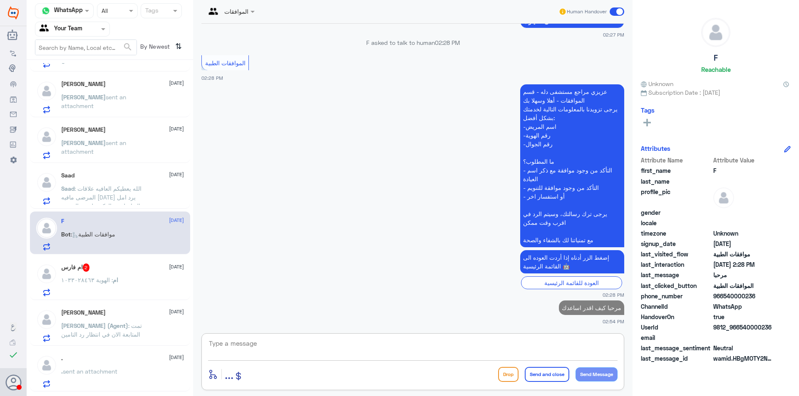
click at [109, 285] on p "ام : الهوية ١٠٣٣٠٢٨٤٦٣" at bounding box center [89, 286] width 57 height 21
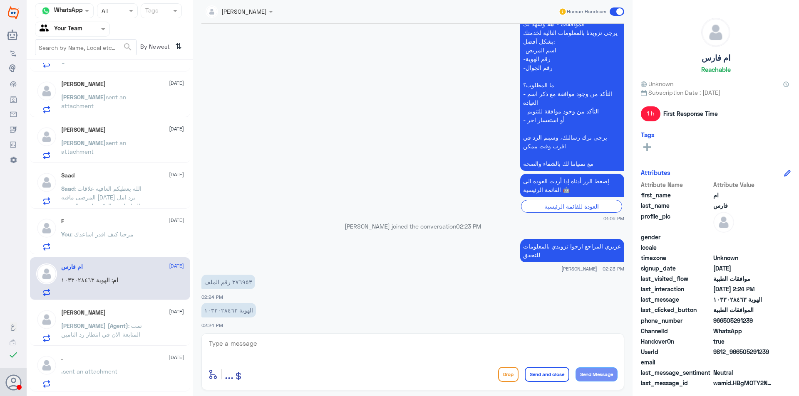
scroll to position [209, 0]
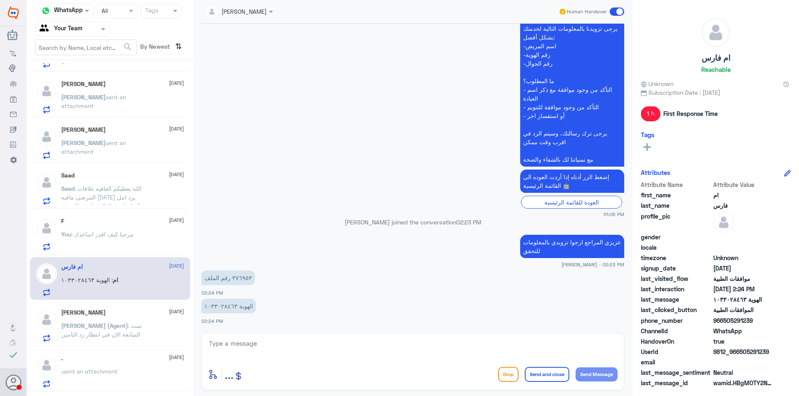
click at [261, 359] on div at bounding box center [412, 349] width 409 height 22
drag, startPoint x: 252, startPoint y: 351, endPoint x: 250, endPoint y: 347, distance: 4.5
click at [250, 348] on textarea at bounding box center [412, 348] width 409 height 20
type textarea "376953"
drag, startPoint x: 247, startPoint y: 345, endPoint x: 193, endPoint y: 339, distance: 54.9
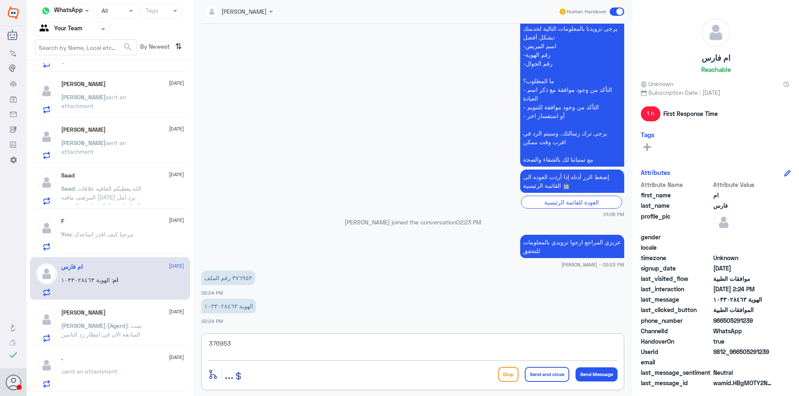
click at [193, 339] on div "Channel WhatsApp Status × All Tags Agent Filter Your Team search By Newest ⇅ [D…" at bounding box center [413, 199] width 772 height 399
click at [315, 343] on textarea at bounding box center [412, 348] width 409 height 20
type textarea "د"
paste textarea "Olmetec 20mg tablet, 28 tablet/box"
click at [268, 339] on textarea "عزيزي المراجع دواء Olmetec 20mg tablet, 28 tablet/box مرفوض لم يحن وقت الصرف اما" at bounding box center [412, 348] width 409 height 20
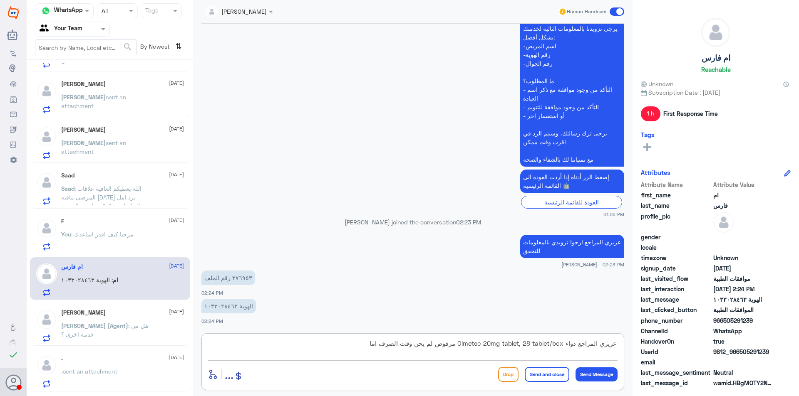
paste textarea "Feroglobin Capsule, 30Capsule/Box"
type textarea "عزيزي المراجع دواء Olmetec 20mg tablet, 28 tablet/box مرفوض لم يحن وقت الصرف ام…"
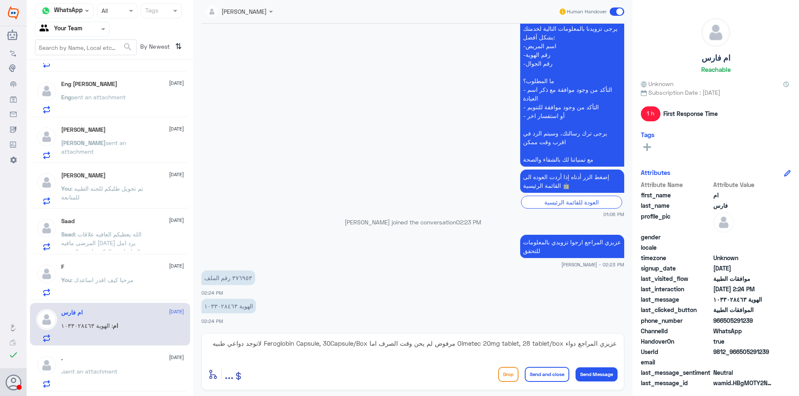
click at [235, 279] on p "٣٧٦٩٥٣ رقم الملف" at bounding box center [228, 278] width 54 height 15
copy p "٣٧٦٩٥٣"
click at [214, 346] on textarea "عزيزي المراجع دواء Olmetec 20mg tablet, 28 tablet/box مرفوض لم يحن وقت الصرف ام…" at bounding box center [412, 348] width 409 height 20
click at [106, 363] on div ". [DATE] . sent an attachment" at bounding box center [122, 371] width 123 height 33
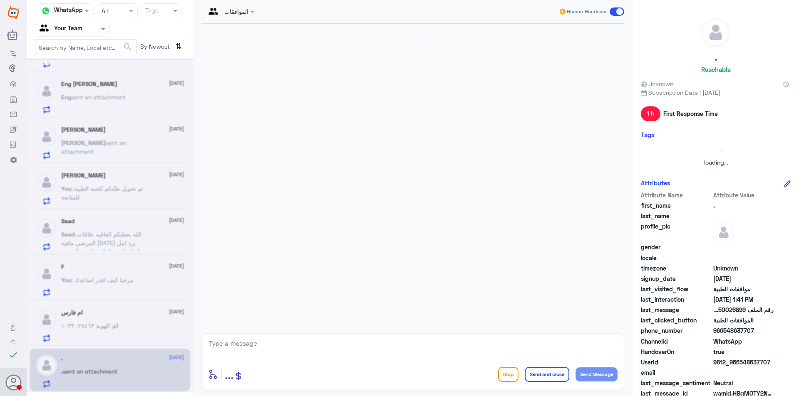
click at [221, 352] on textarea at bounding box center [412, 348] width 409 height 20
paste textarea "٣٧٦٩٥٣"
click at [242, 345] on textarea "٣٧٦٩٥٣" at bounding box center [412, 348] width 409 height 20
drag, startPoint x: 233, startPoint y: 344, endPoint x: 257, endPoint y: 344, distance: 23.7
click at [257, 344] on textarea "٣٧٦٩٥٣ 376953" at bounding box center [412, 348] width 409 height 20
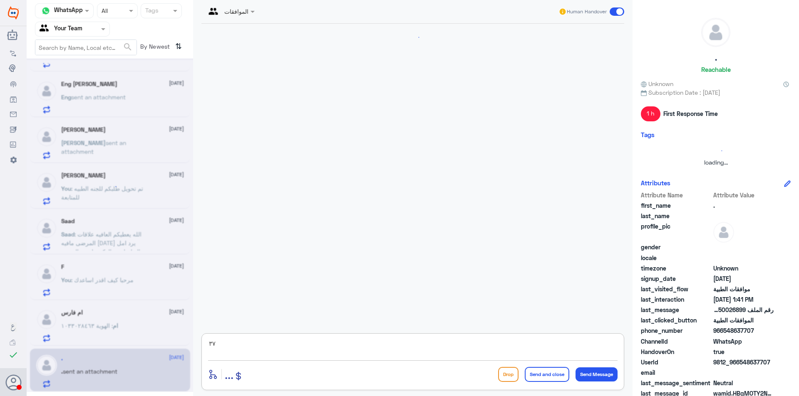
type textarea "٣"
click at [108, 72] on div at bounding box center [110, 225] width 166 height 334
click at [97, 337] on div at bounding box center [110, 225] width 166 height 334
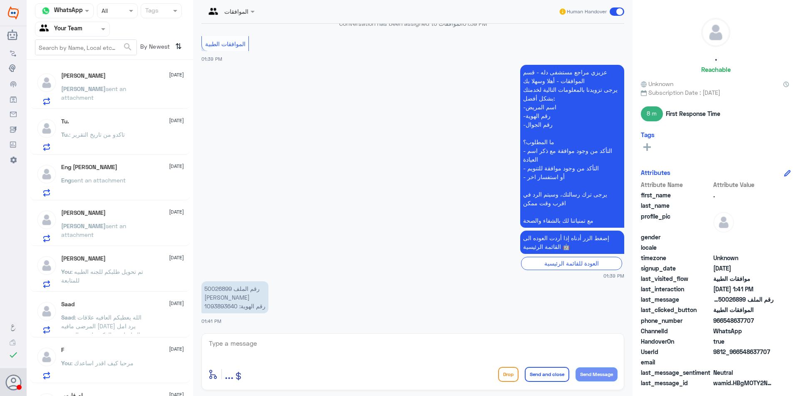
click at [222, 288] on p "رقم الملف 50026899 [PERSON_NAME] رقم الهوية: 1093893640" at bounding box center [234, 298] width 67 height 32
copy p "50026899"
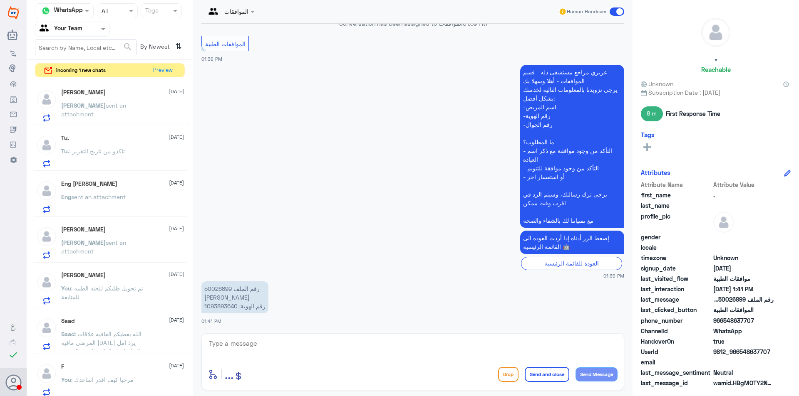
click at [342, 345] on textarea at bounding box center [412, 348] width 409 height 20
type textarea "من فضلك زودني استفسارك"
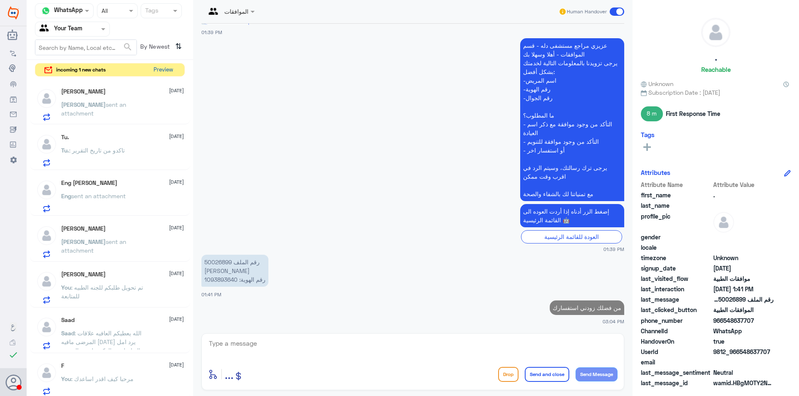
click at [157, 68] on button "Preview" at bounding box center [163, 70] width 26 height 13
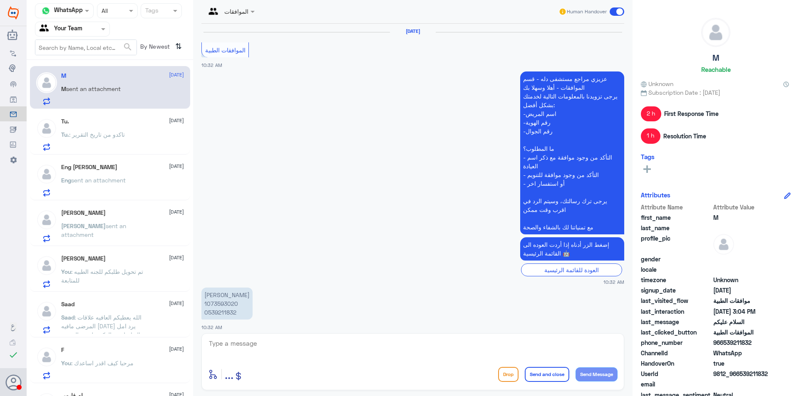
scroll to position [742, 0]
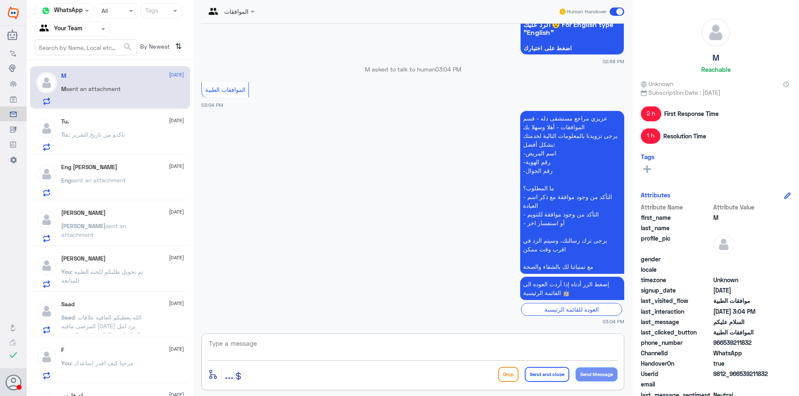
click at [283, 341] on textarea at bounding box center [412, 348] width 409 height 20
type textarea "مرحبا كيف اقدر اساعدك"
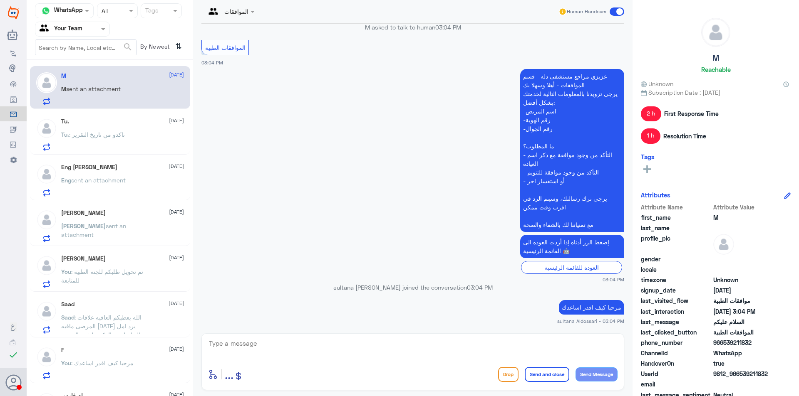
click at [145, 134] on div "Tu. : تاكدو من تاريخ التقرير" at bounding box center [122, 141] width 123 height 19
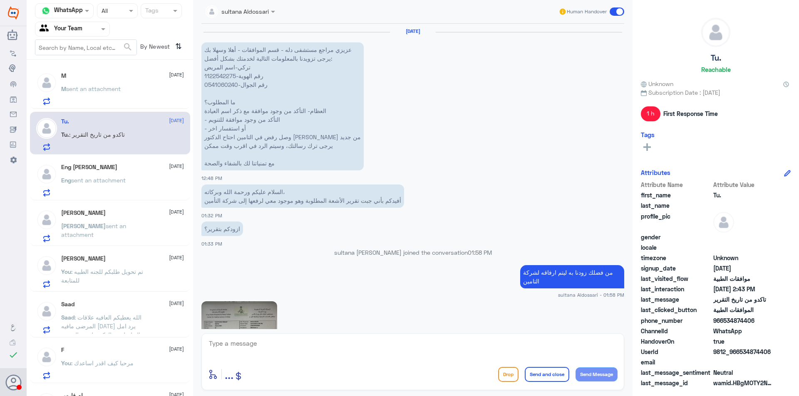
scroll to position [601, 0]
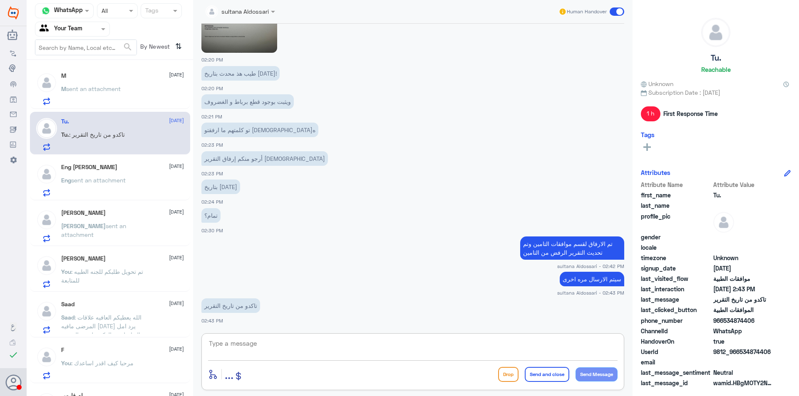
click at [369, 347] on textarea at bounding box center [412, 348] width 409 height 20
type textarea "تم تحويل طلبكم للجنه الطبية للمتابعة"
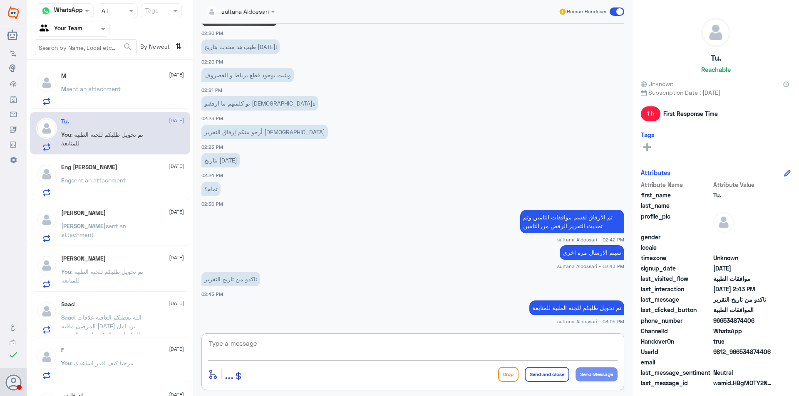
click at [131, 178] on div "Eng sent an attachment" at bounding box center [122, 187] width 123 height 19
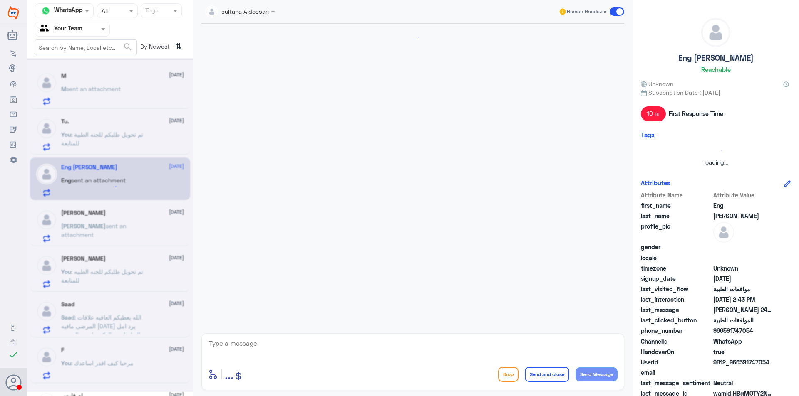
scroll to position [821, 0]
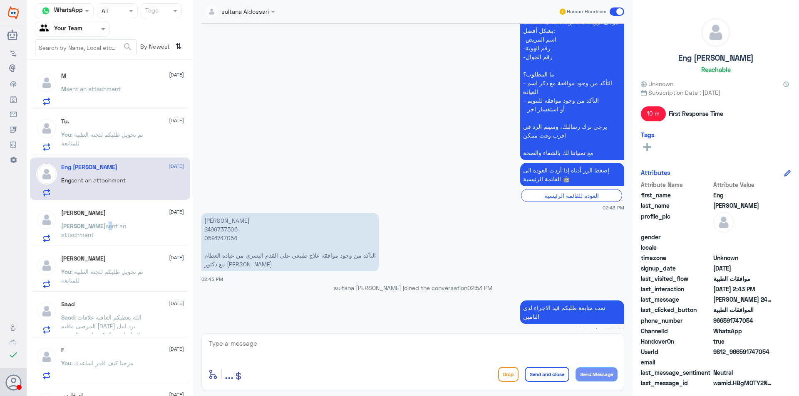
click at [75, 228] on span "sent an attachment" at bounding box center [93, 231] width 65 height 16
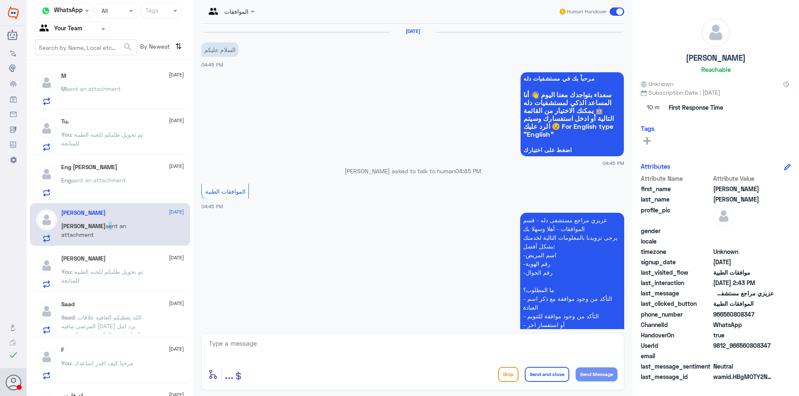
scroll to position [1061, 0]
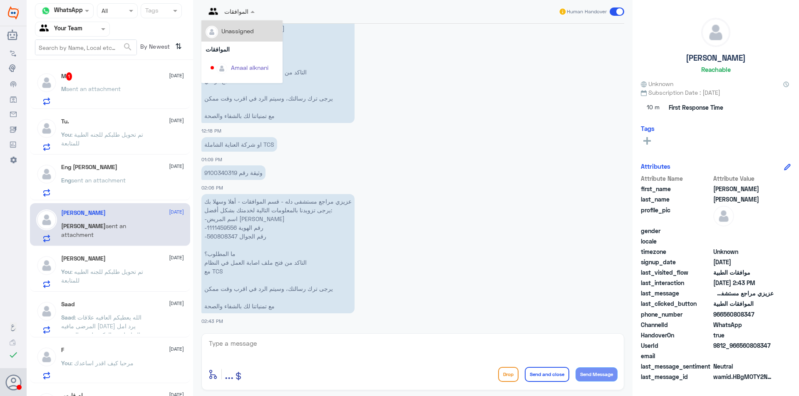
click at [251, 11] on span at bounding box center [253, 11] width 10 height 9
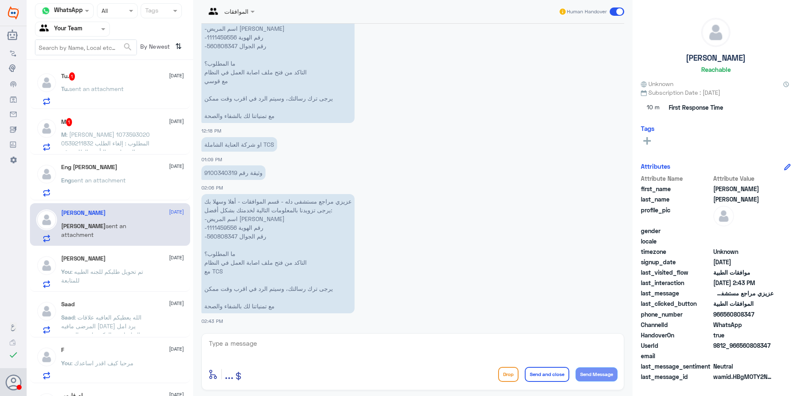
click at [462, 4] on div "الموافقات Human Handover" at bounding box center [412, 11] width 423 height 15
click at [613, 12] on span at bounding box center [617, 11] width 15 height 8
click at [0, 0] on input "checkbox" at bounding box center [0, 0] width 0 height 0
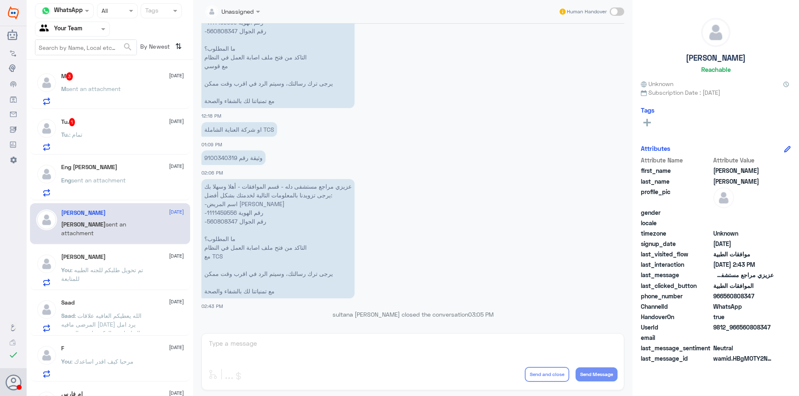
click at [617, 11] on span at bounding box center [617, 11] width 15 height 8
click at [0, 0] on input "checkbox" at bounding box center [0, 0] width 0 height 0
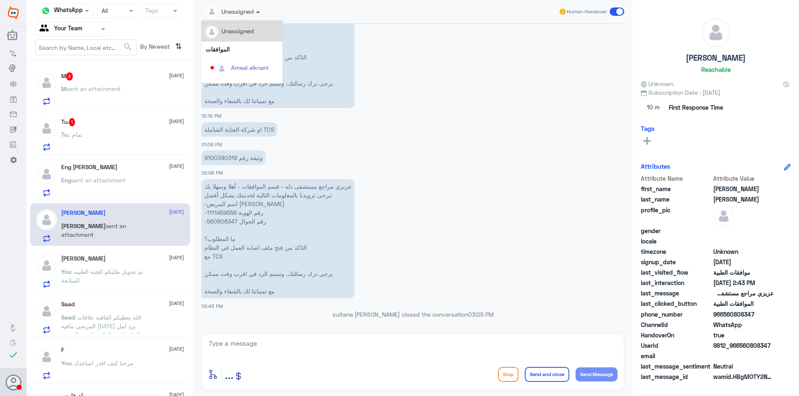
click at [257, 11] on span at bounding box center [258, 12] width 4 height 2
click at [127, 135] on div "Tu. : تمام" at bounding box center [122, 141] width 123 height 19
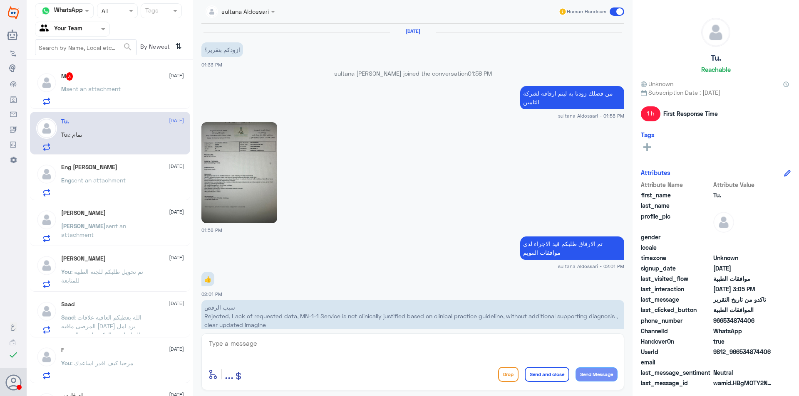
scroll to position [477, 0]
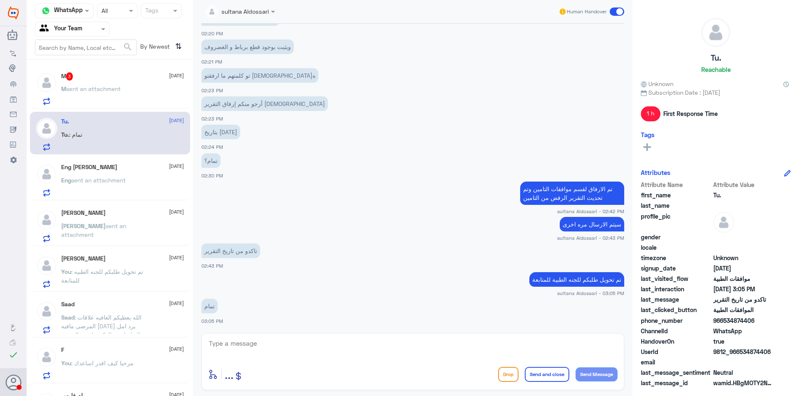
click at [127, 78] on div "M 3 [DATE]" at bounding box center [122, 76] width 123 height 8
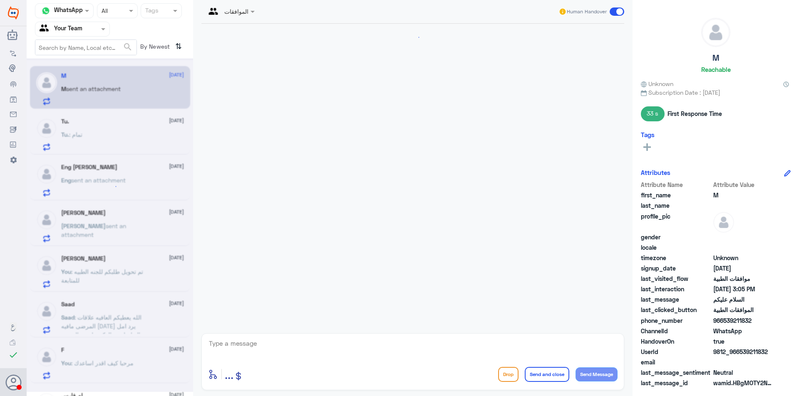
scroll to position [539, 0]
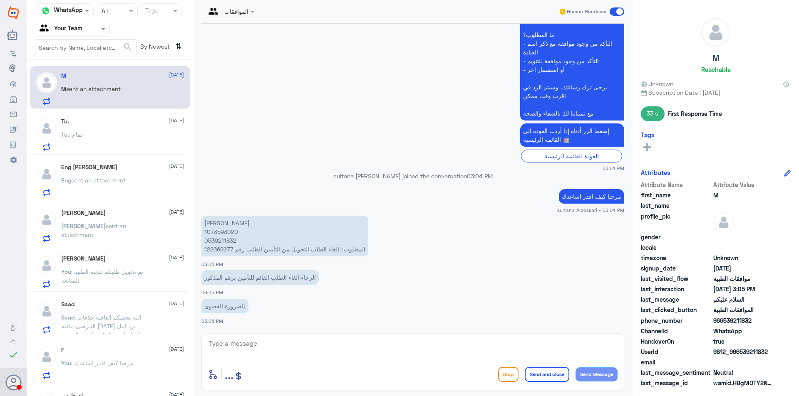
click at [219, 248] on p "[PERSON_NAME] 1073593020 0539211832 المطلوب : إلغاء الطلب التحويل من التأمين ال…" at bounding box center [284, 236] width 167 height 41
copy p "122669277"
click at [216, 232] on p "[PERSON_NAME] 1073593020 0539211832 المطلوب : إلغاء الطلب التحويل من التأمين ال…" at bounding box center [284, 236] width 167 height 41
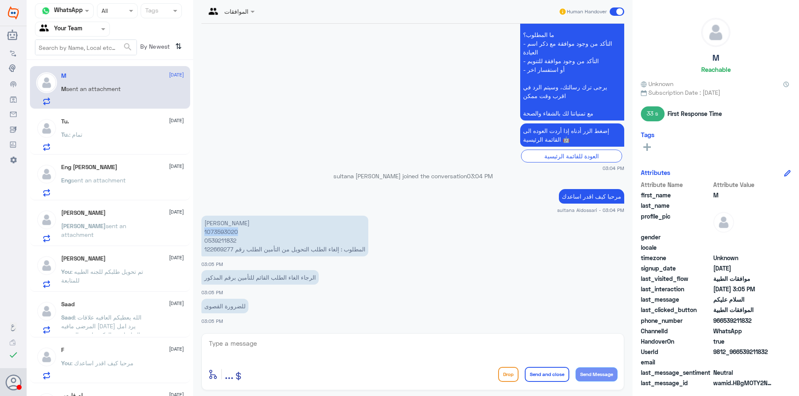
copy p "1073593020"
click at [269, 339] on textarea at bounding box center [412, 348] width 409 height 20
click at [223, 250] on p "[PERSON_NAME] 1073593020 0539211832 المطلوب : إلغاء الطلب التحويل من التأمين ال…" at bounding box center [284, 236] width 167 height 41
click at [218, 232] on p "[PERSON_NAME] 1073593020 0539211832 المطلوب : إلغاء الطلب التحويل من التأمين ال…" at bounding box center [284, 236] width 167 height 41
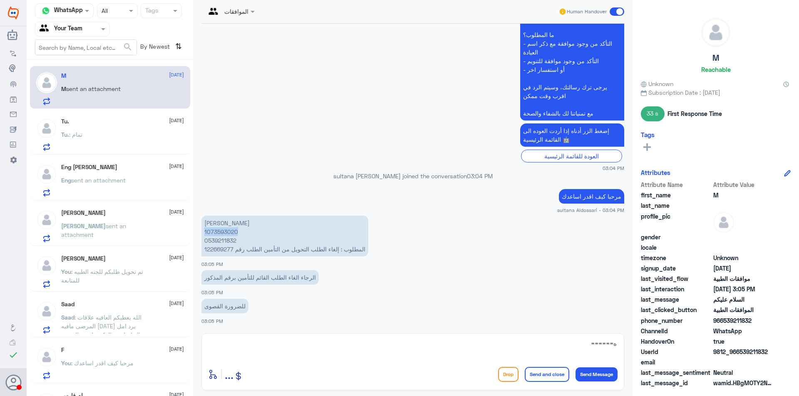
click at [218, 232] on p "[PERSON_NAME] 1073593020 0539211832 المطلوب : إلغاء الطلب التحويل من التأمين ال…" at bounding box center [284, 236] width 167 height 41
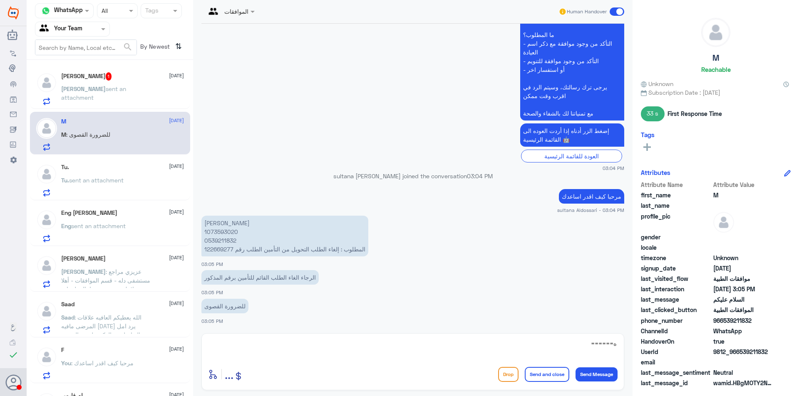
click at [266, 354] on textarea "ه======" at bounding box center [412, 348] width 409 height 20
click at [265, 347] on textarea "ه======" at bounding box center [412, 348] width 409 height 20
click at [357, 340] on textarea "ه======" at bounding box center [412, 348] width 409 height 20
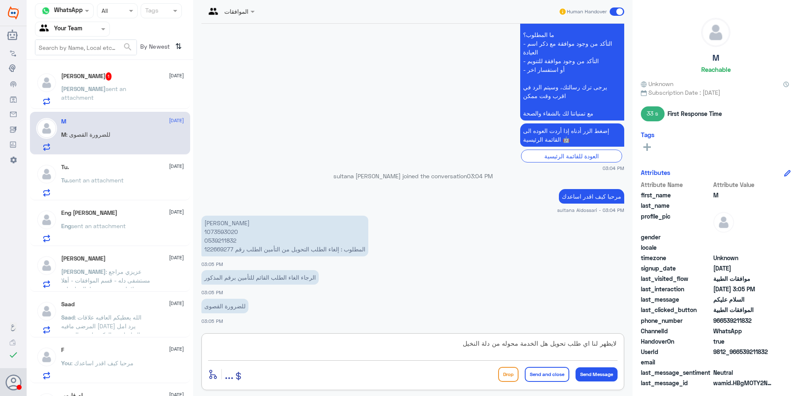
type textarea "لايظهر لنا اي طلب تحويل هل الخدمة محوله من دلة النخيل"
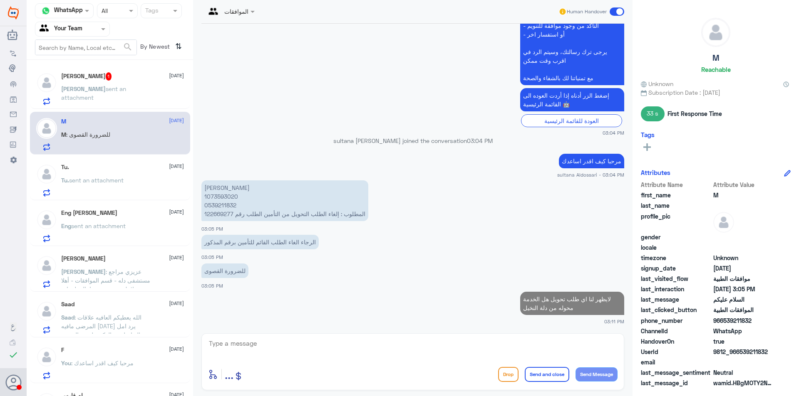
click at [109, 85] on p "[PERSON_NAME] sent an attachment" at bounding box center [108, 94] width 94 height 21
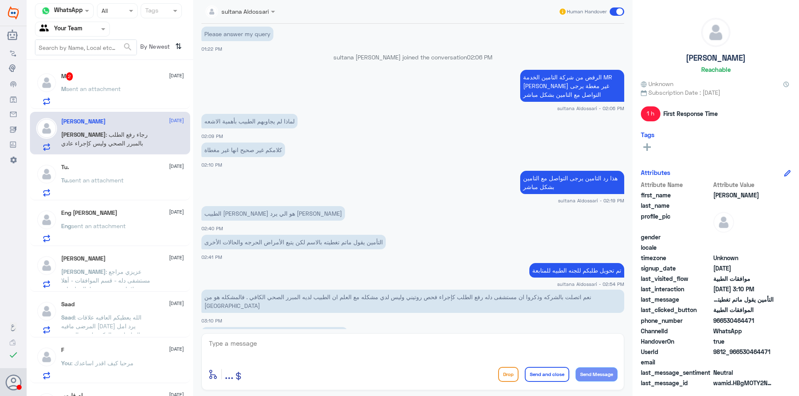
scroll to position [580, 0]
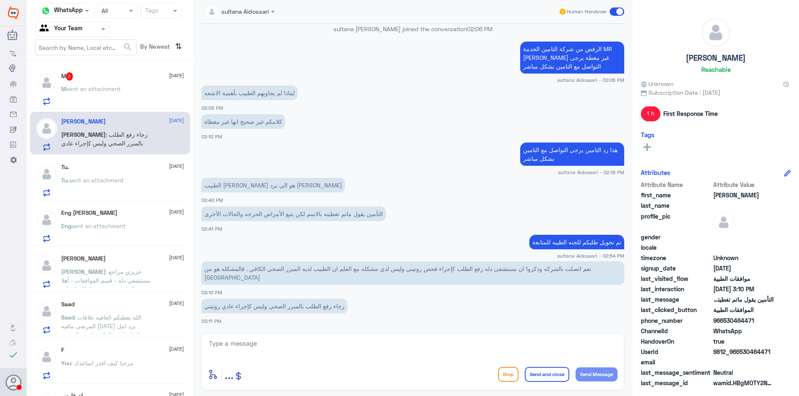
click at [89, 79] on div "M 2 [DATE]" at bounding box center [122, 76] width 123 height 8
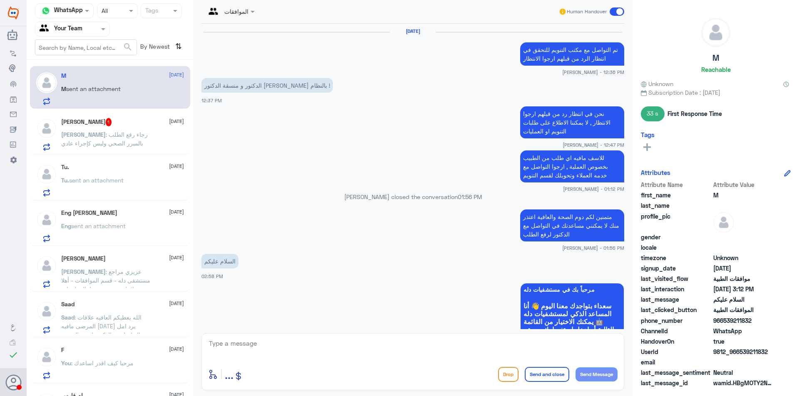
scroll to position [559, 0]
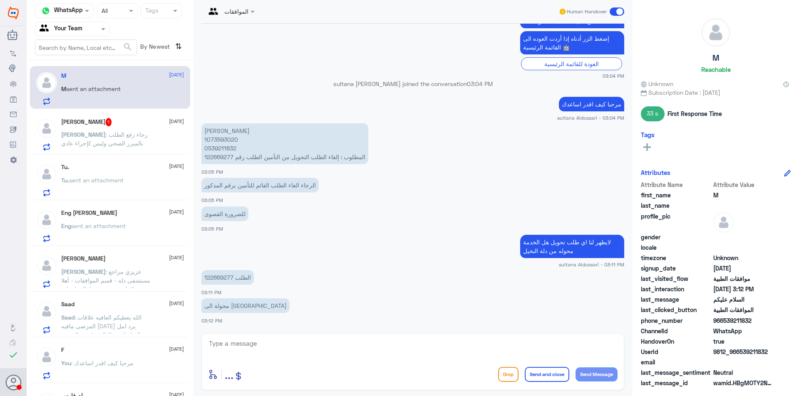
click at [221, 277] on p "الطلب 122669277" at bounding box center [227, 277] width 52 height 15
click at [255, 341] on textarea at bounding box center [412, 348] width 409 height 20
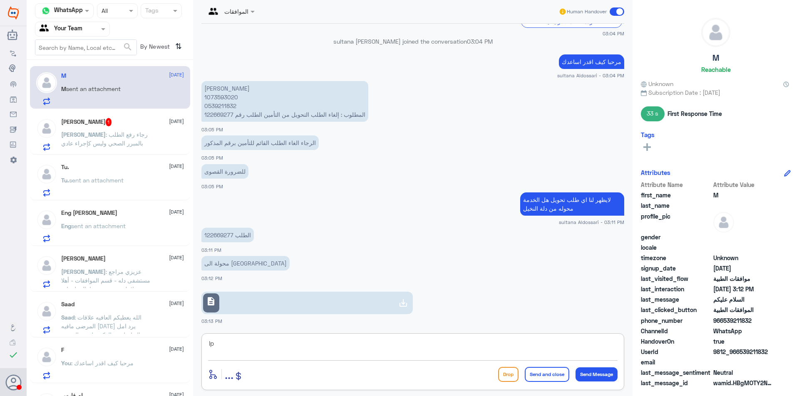
type textarea "l"
click at [403, 298] on icon at bounding box center [403, 303] width 10 height 10
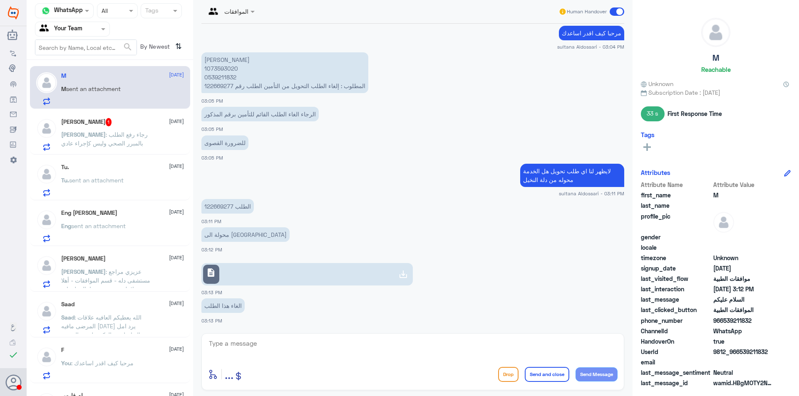
click at [293, 344] on textarea at bounding box center [412, 348] width 409 height 20
type textarea "u"
type textarea "لا توجد لدينا صلاحية الغاء الطلبات خارج دله اذا محول من التامين الالغاء من التا…"
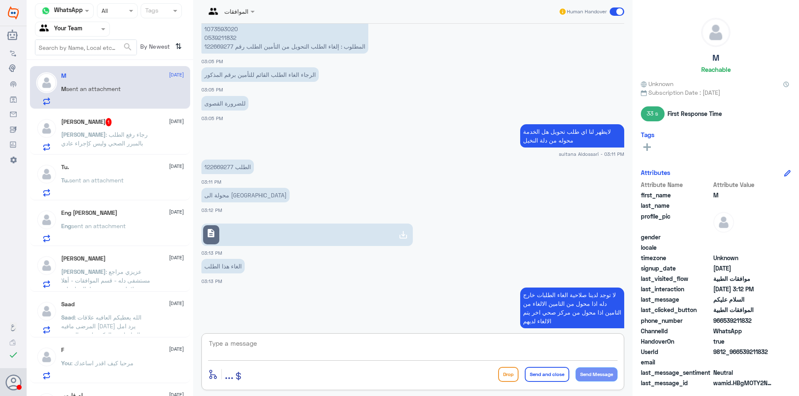
scroll to position [683, 0]
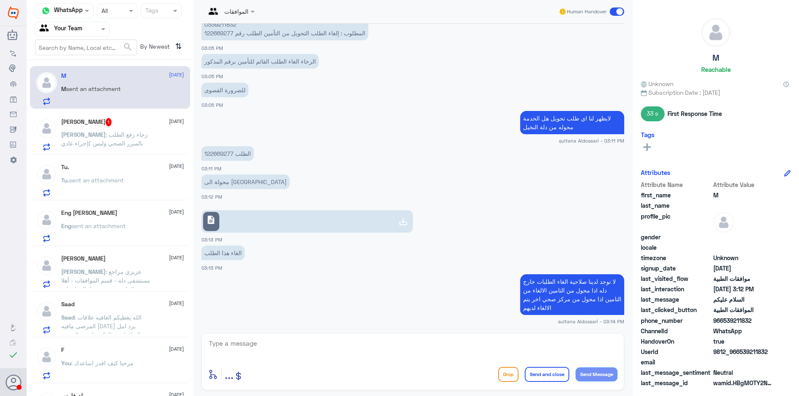
click at [399, 221] on icon at bounding box center [403, 222] width 10 height 10
click at [405, 218] on icon at bounding box center [403, 222] width 10 height 10
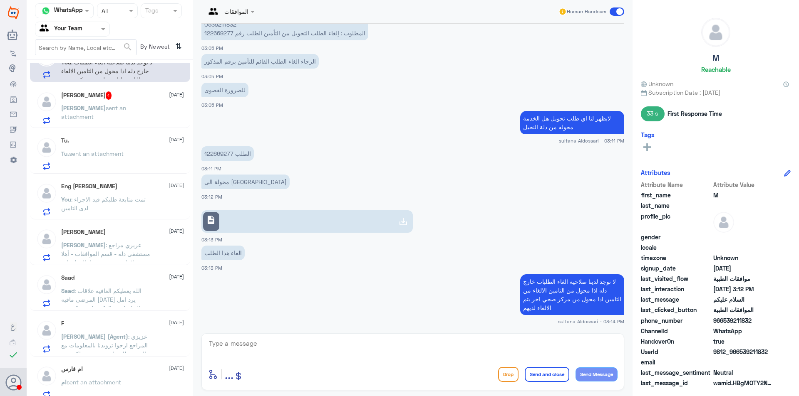
scroll to position [0, 0]
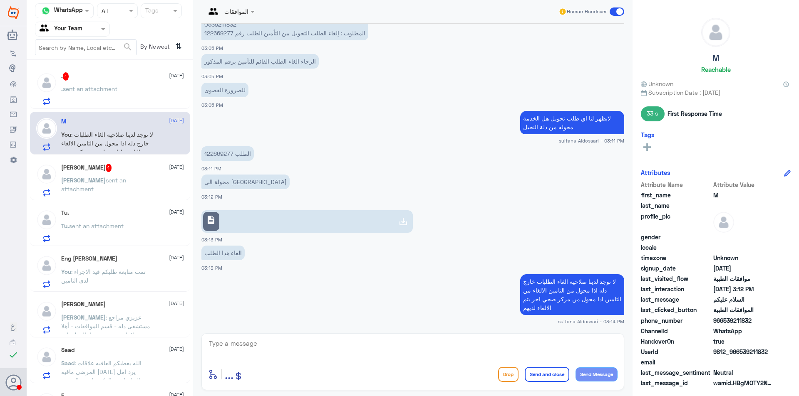
click at [110, 181] on span "sent an attachment" at bounding box center [93, 185] width 65 height 16
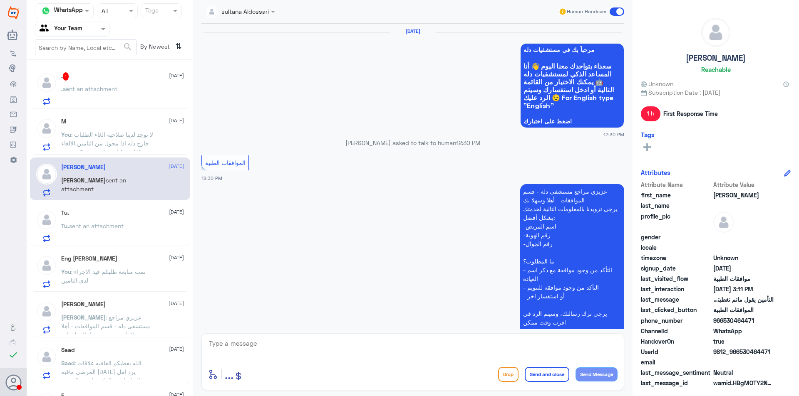
scroll to position [552, 0]
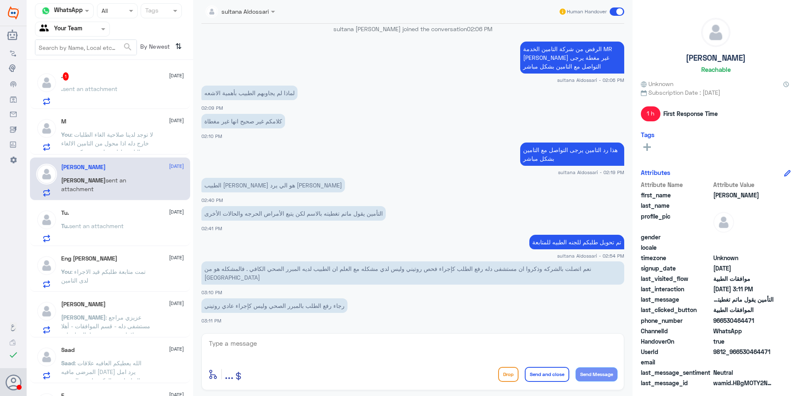
click at [94, 89] on span "sent an attachment" at bounding box center [90, 88] width 55 height 7
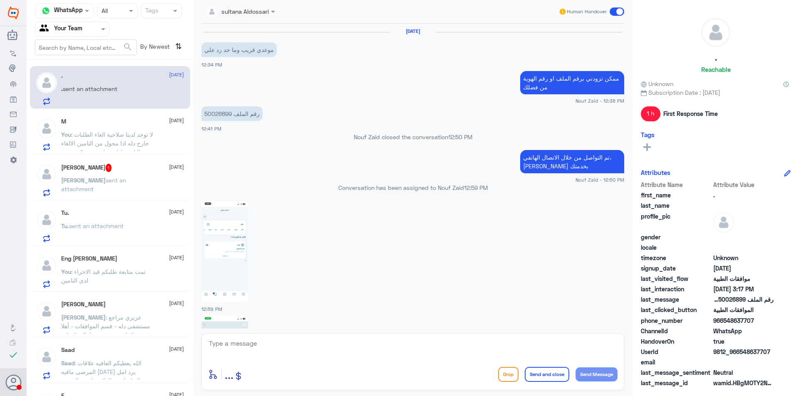
scroll to position [657, 0]
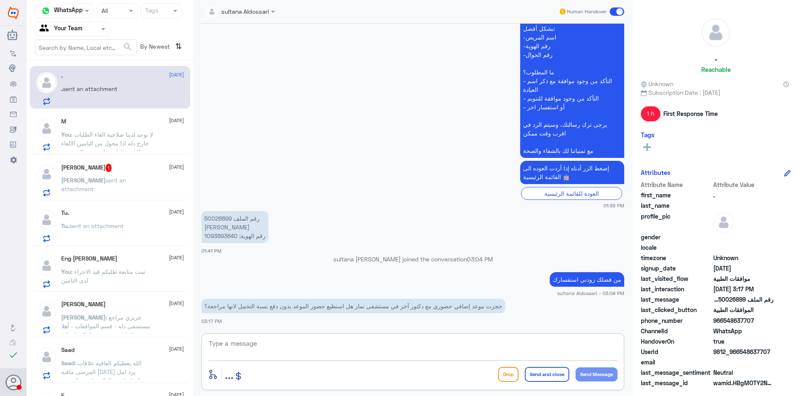
click at [515, 344] on textarea at bounding box center [412, 348] width 409 height 20
type textarea "عزيزي المراجع يرجى التواصل مع خدمة العملاء هنا فقط موافقات الطبية"
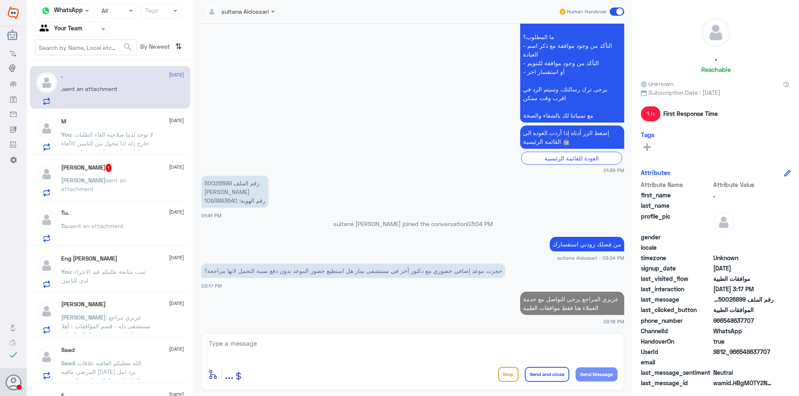
click at [126, 183] on span "sent an attachment" at bounding box center [93, 185] width 65 height 16
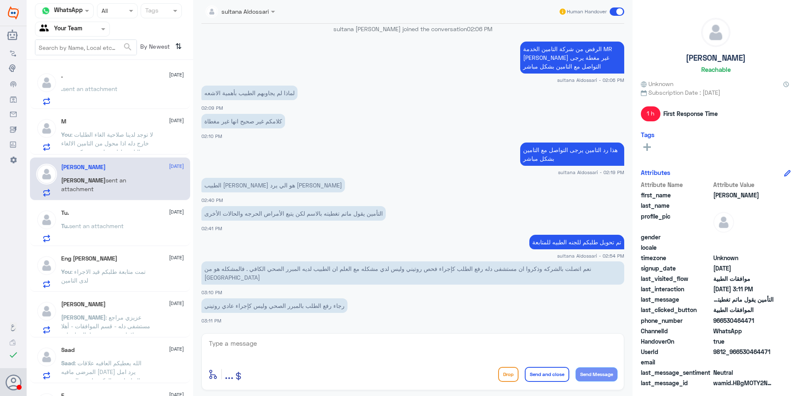
scroll to position [42, 0]
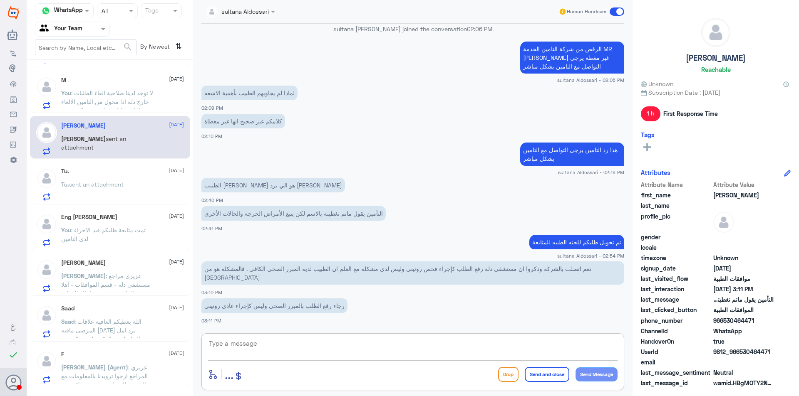
click at [338, 353] on textarea at bounding box center [412, 348] width 409 height 20
type textarea "الطلب محول للجنه الطبيه للمتابعه"
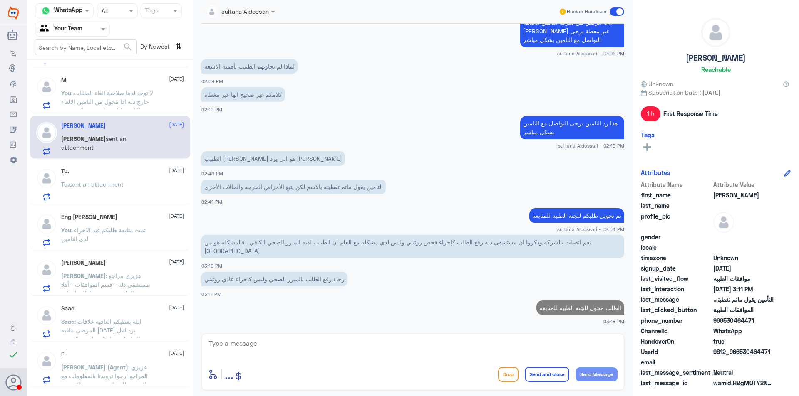
click at [96, 83] on div "M [DATE]" at bounding box center [122, 80] width 123 height 7
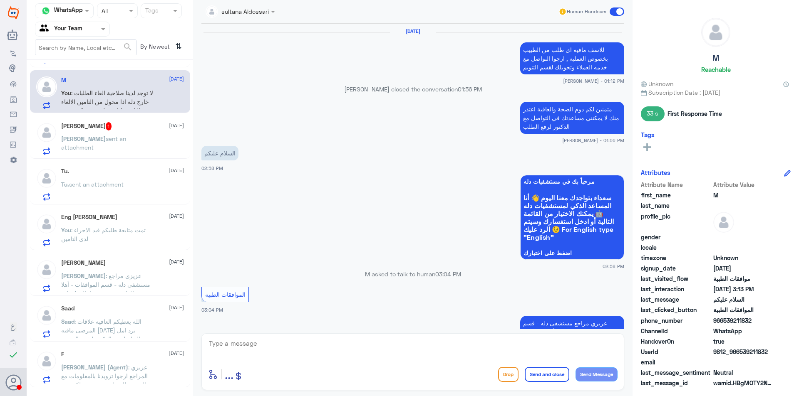
scroll to position [575, 0]
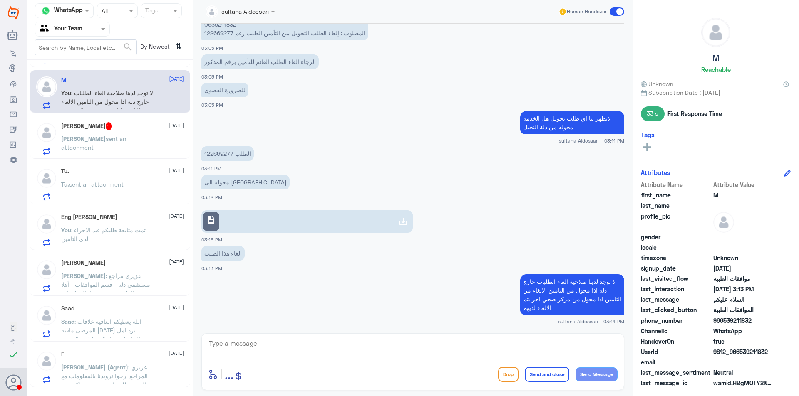
drag, startPoint x: 109, startPoint y: 150, endPoint x: 113, endPoint y: 136, distance: 14.5
click at [113, 136] on p "[PERSON_NAME] sent an attachment" at bounding box center [108, 144] width 94 height 21
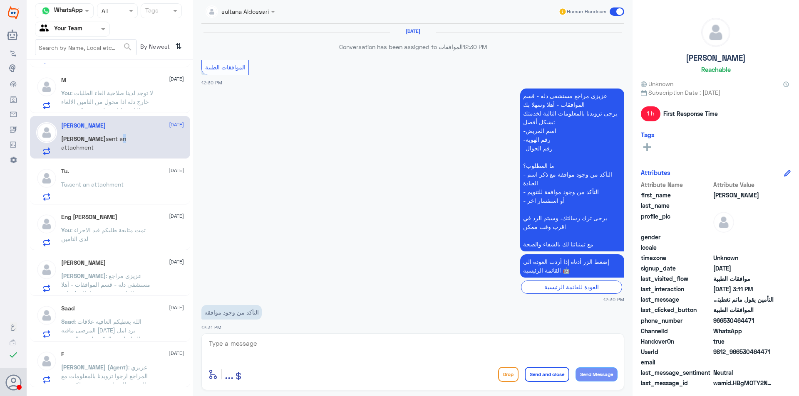
scroll to position [509, 0]
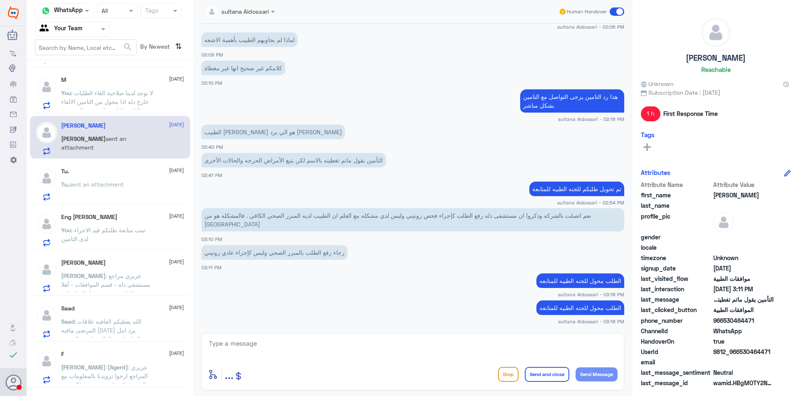
click at [121, 174] on div "[DATE]" at bounding box center [122, 171] width 123 height 7
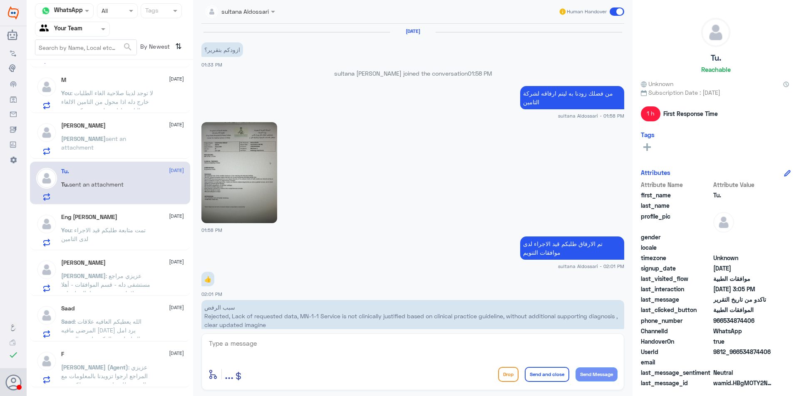
scroll to position [477, 0]
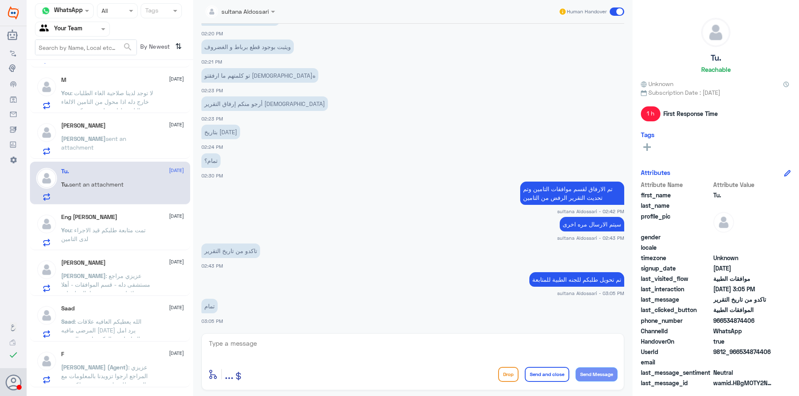
click at [117, 232] on span ": تمت متابعة طلبكم قيد الاجراء لدى التامين" at bounding box center [103, 235] width 84 height 16
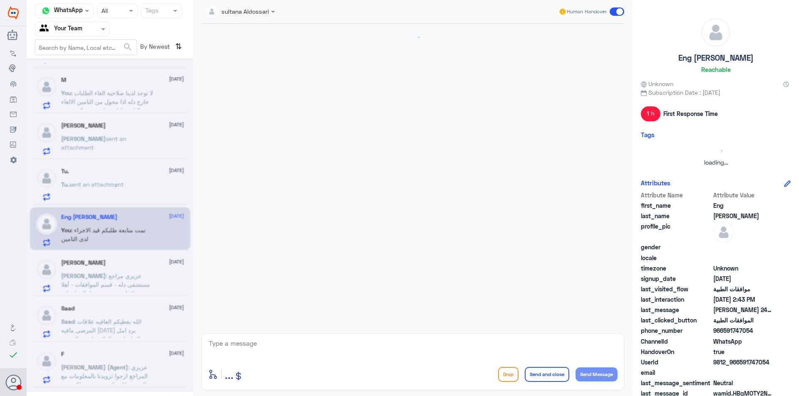
scroll to position [821, 0]
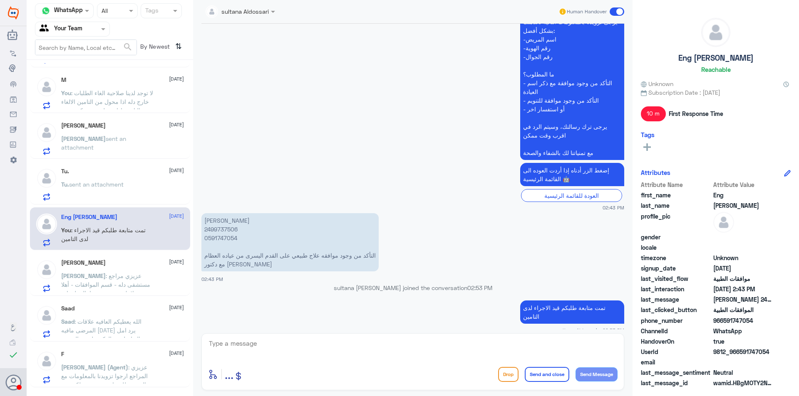
click at [108, 281] on span ": عزيزي مراجع مستشفى دله - قسم الموافقات - أهلا وسهلا بك يرجى تزويدنا بالمعلوما…" at bounding box center [105, 320] width 89 height 94
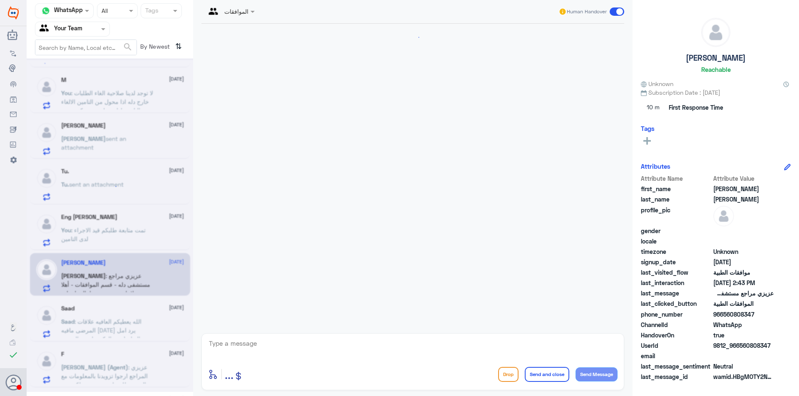
scroll to position [1075, 0]
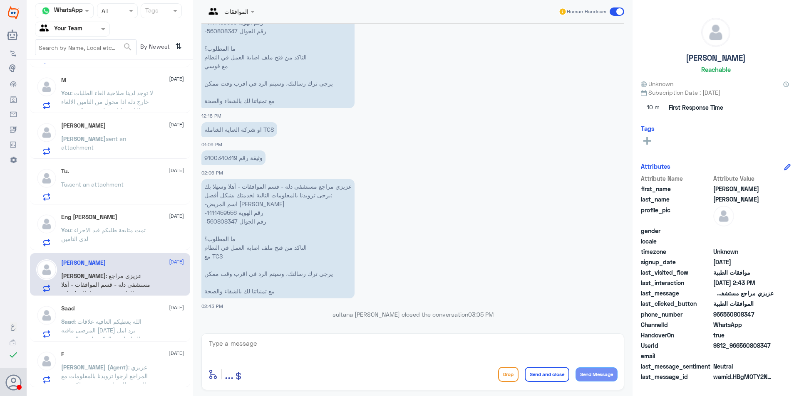
click at [109, 315] on div "Saad [DATE] Saad : الله يعطيكم العافيه علاقات المرضى مافيه [DATE] يرد امل التوا…" at bounding box center [122, 321] width 123 height 33
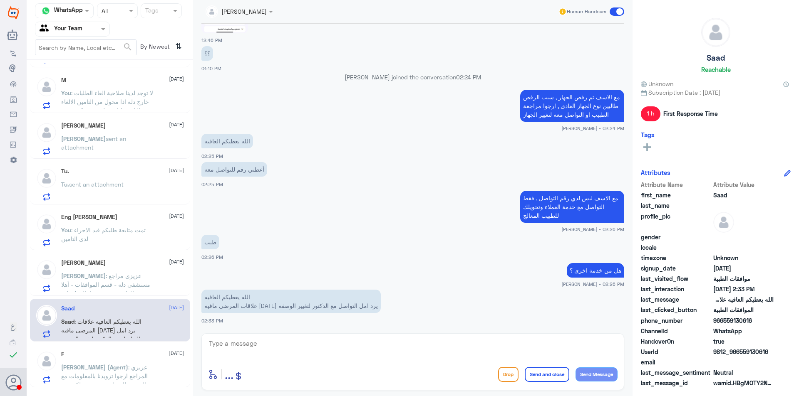
scroll to position [83, 0]
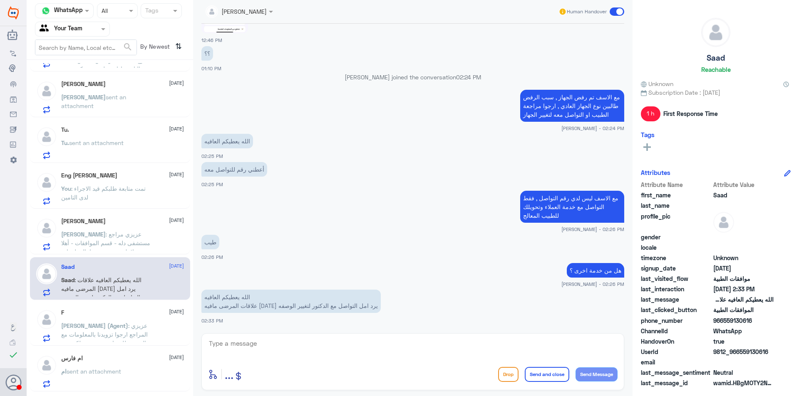
click at [108, 321] on div "F [DATE] [PERSON_NAME] (Agent) : عزيزي المراجع ارجوا تزويدنا بالمعلومات مع التو…" at bounding box center [122, 326] width 123 height 33
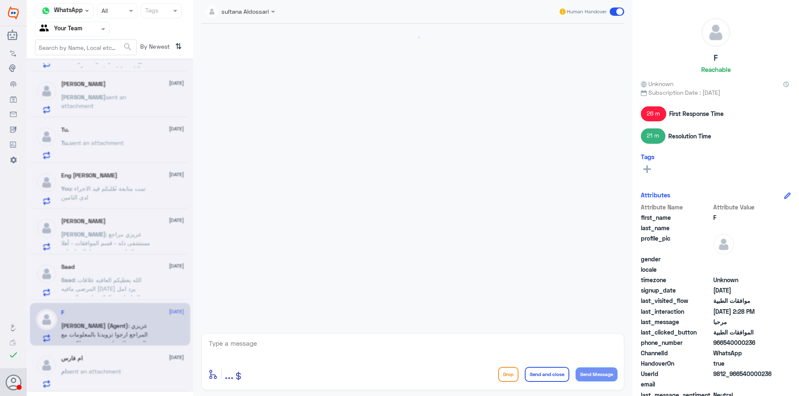
scroll to position [203, 0]
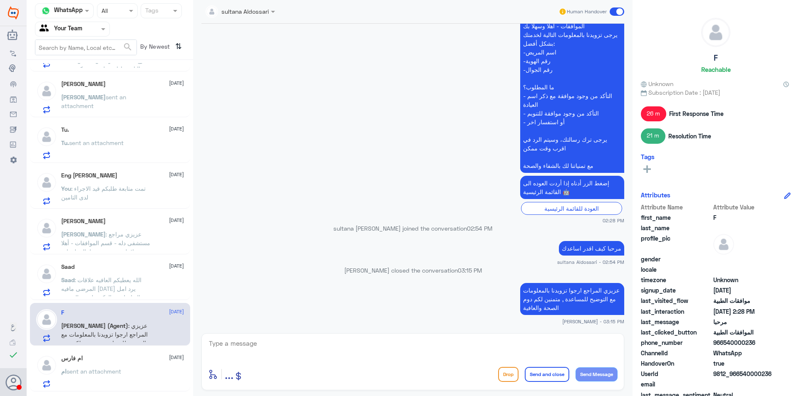
click at [112, 284] on p "Saad : الله يعطيكم العافيه علاقات المرضى مافيه [DATE] يرد امل التواصل مع الدكتو…" at bounding box center [108, 286] width 94 height 21
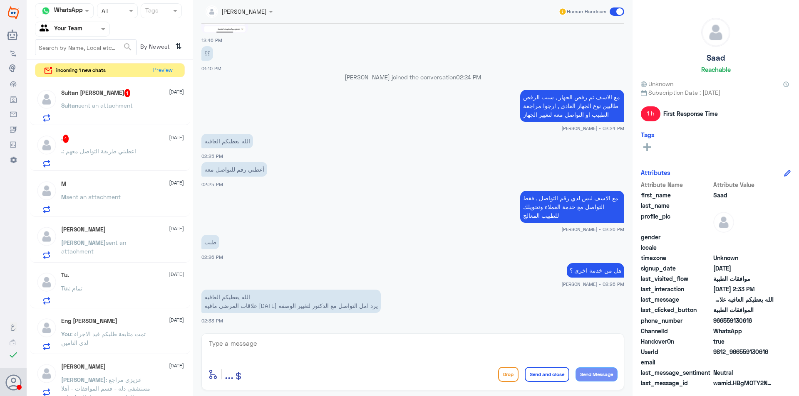
click at [136, 151] on span ": اعطيني طريقة التواصل معهم" at bounding box center [99, 151] width 73 height 7
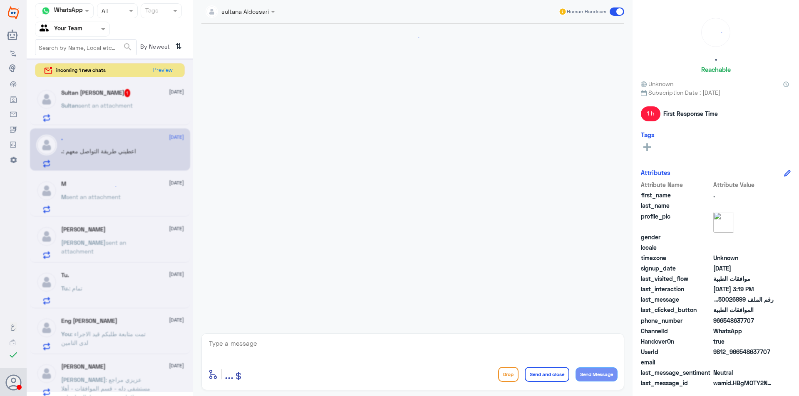
scroll to position [657, 0]
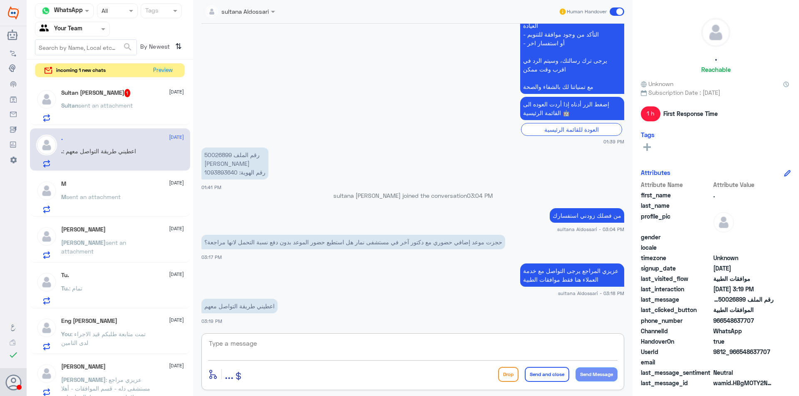
click at [231, 340] on textarea at bounding box center [412, 348] width 409 height 20
type textarea "u"
type textarea "عن طريق الاتصال برقم الموحد الخاص في [GEOGRAPHIC_DATA]"
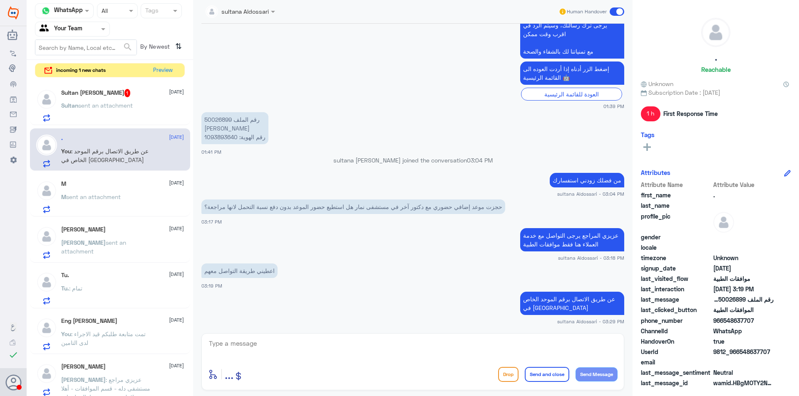
click at [126, 113] on p "Sultan sent an attachment" at bounding box center [97, 111] width 72 height 21
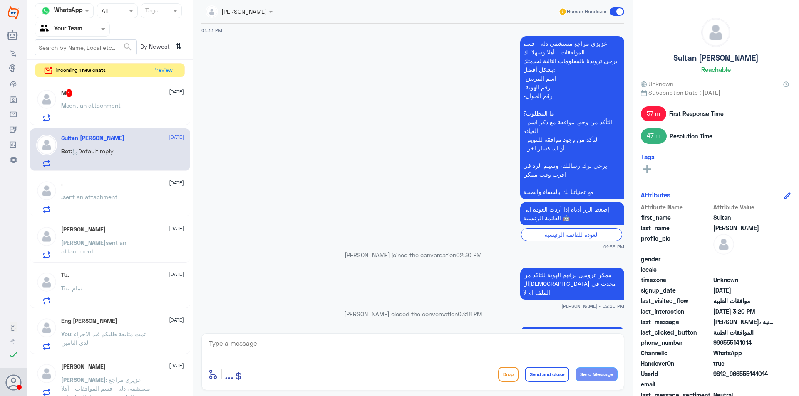
scroll to position [369, 0]
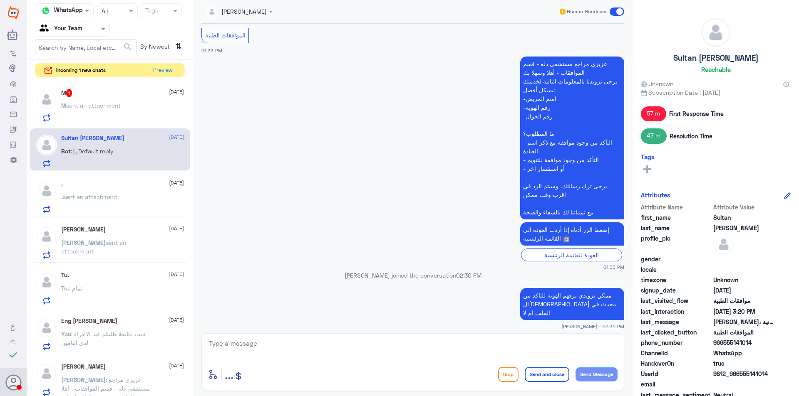
click at [126, 87] on div "M 1 [DATE] M sent an attachment" at bounding box center [110, 104] width 160 height 43
click at [122, 97] on div "M 1 [DATE]" at bounding box center [122, 93] width 123 height 8
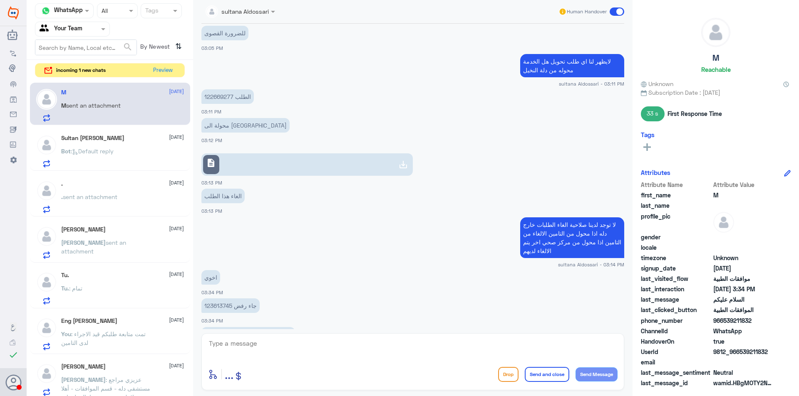
scroll to position [618, 0]
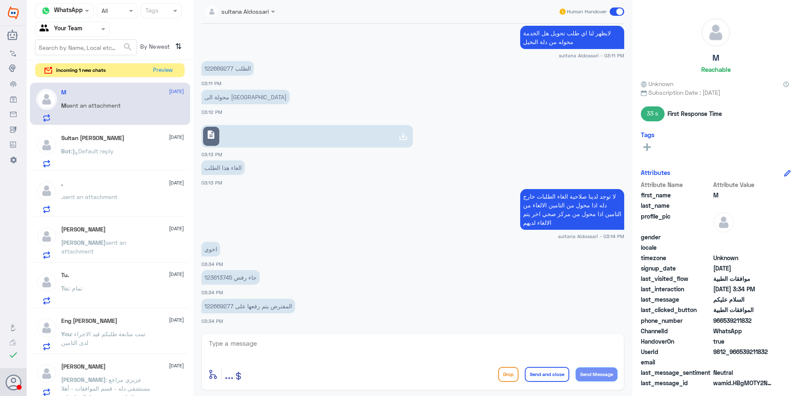
click at [219, 305] on p "المفترض يتم رفعها على 122669277" at bounding box center [248, 306] width 94 height 15
click at [161, 67] on button "Preview" at bounding box center [163, 70] width 26 height 13
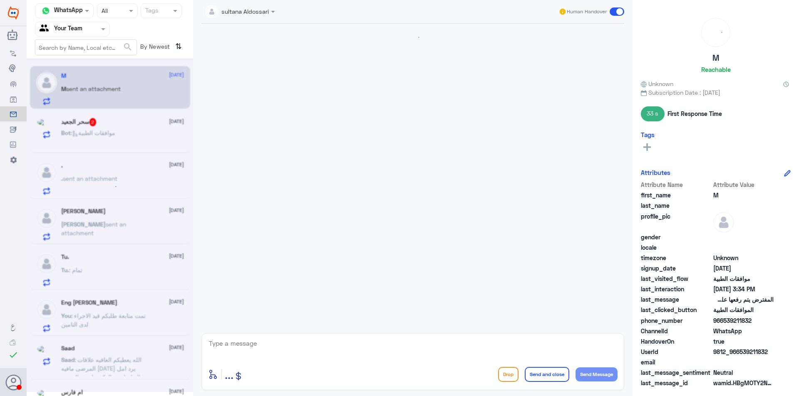
scroll to position [557, 0]
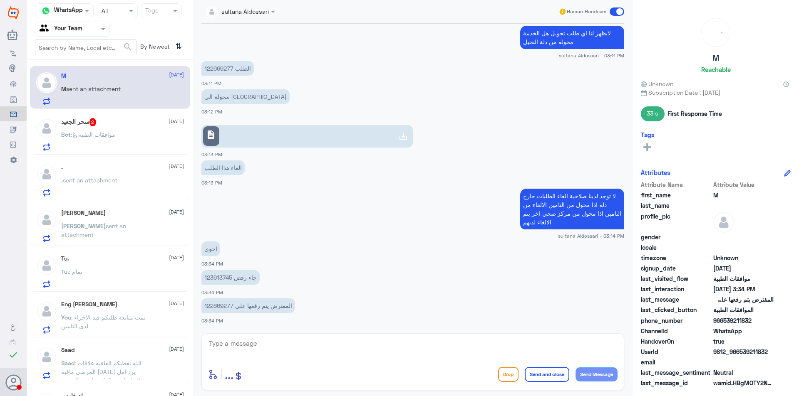
click at [119, 126] on div "سحر [PERSON_NAME] 2 [DATE]" at bounding box center [122, 122] width 123 height 8
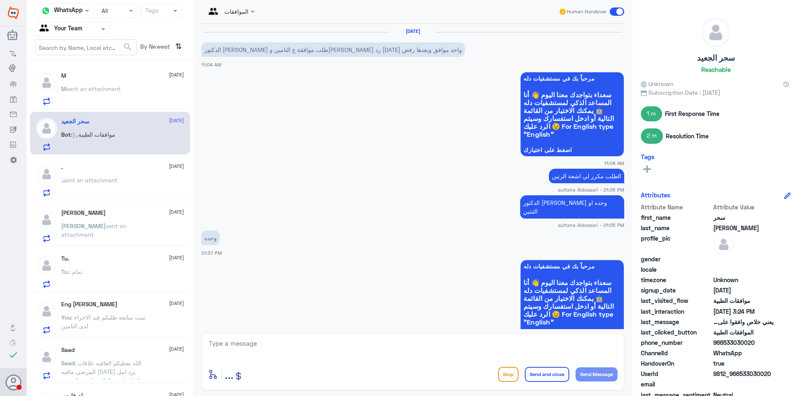
scroll to position [770, 0]
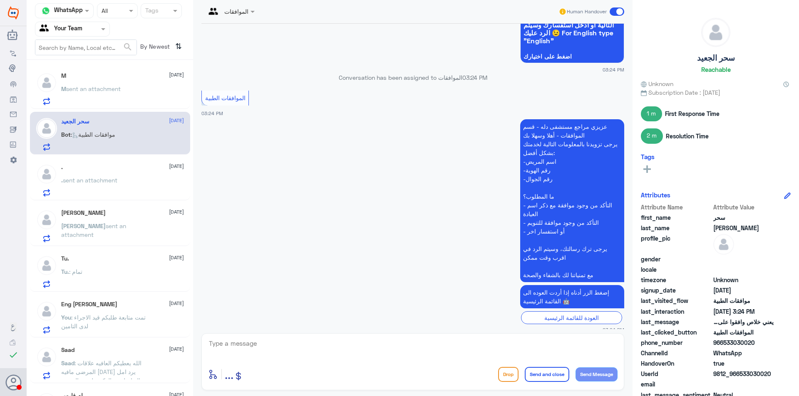
click at [361, 352] on textarea at bounding box center [412, 348] width 409 height 20
type textarea "مرحبا كيف اقدر اساعدك"
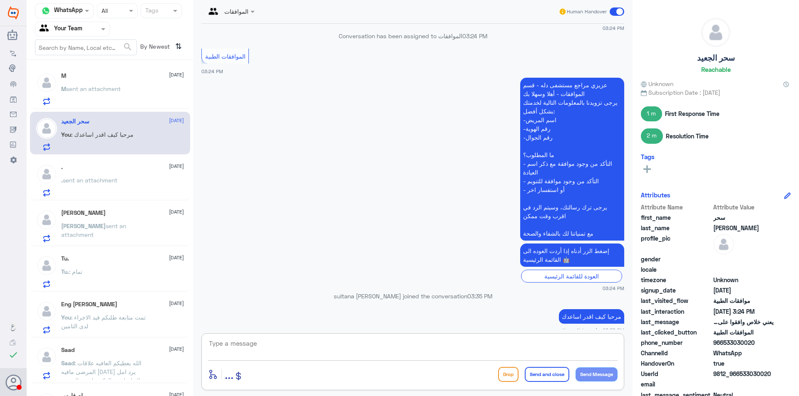
drag, startPoint x: 692, startPoint y: 17, endPoint x: 301, endPoint y: 149, distance: 412.7
click at [301, 149] on app-msgs-text "عزيزي مراجع مستشفى دله - قسم الموافقات - أهلا وسهلا بك يرجى تزويدنا بالمعلومات …" at bounding box center [412, 160] width 423 height 164
click at [86, 28] on div at bounding box center [72, 29] width 74 height 10
click at [72, 73] on Inbox "Your Inbox" at bounding box center [68, 73] width 29 height 7
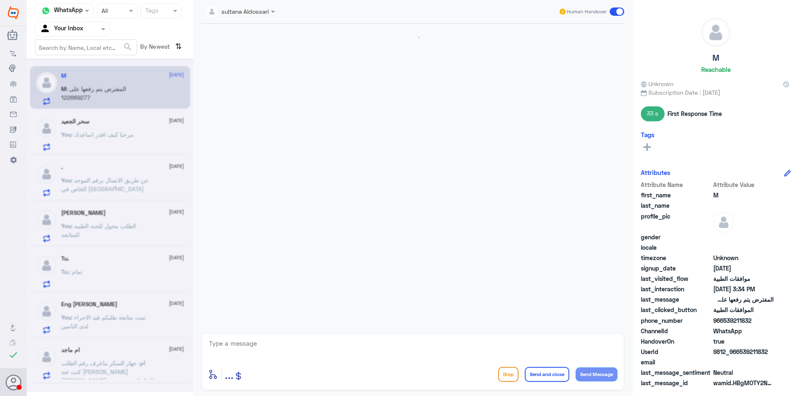
scroll to position [557, 0]
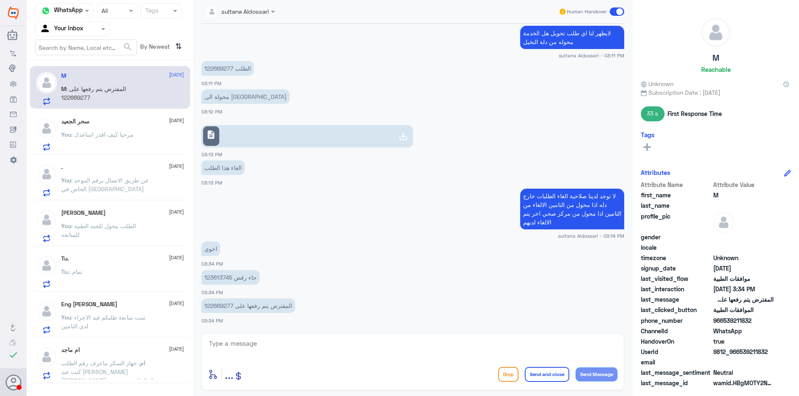
click at [127, 139] on p "You : مرحبا كيف اقدر اساعدك" at bounding box center [97, 140] width 72 height 21
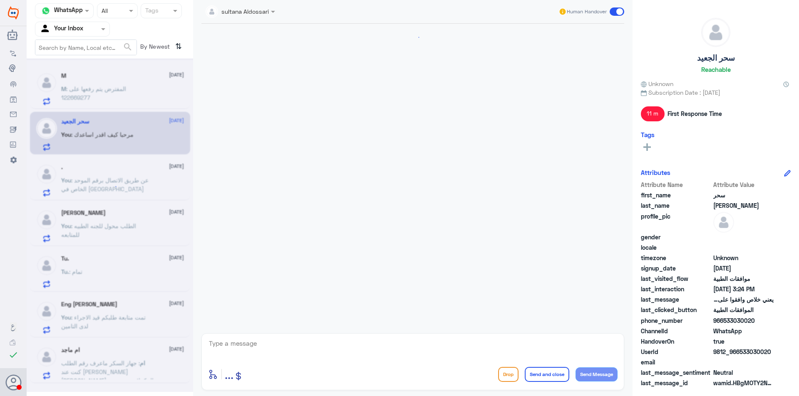
scroll to position [685, 0]
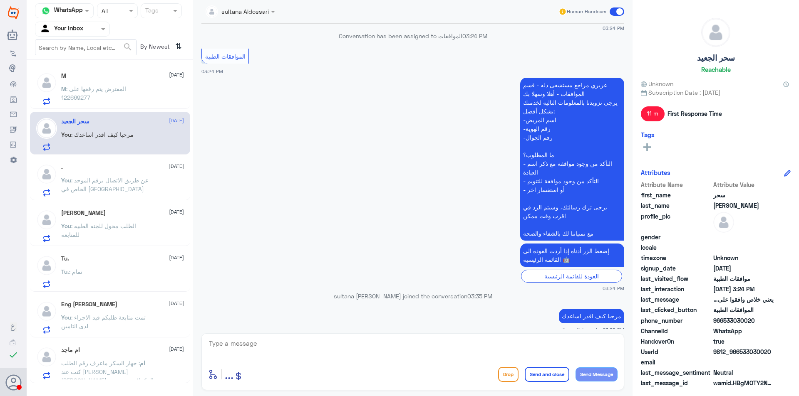
click at [141, 82] on div "M [DATE] M : المفترض يتم رفعها على 122669277" at bounding box center [122, 88] width 123 height 33
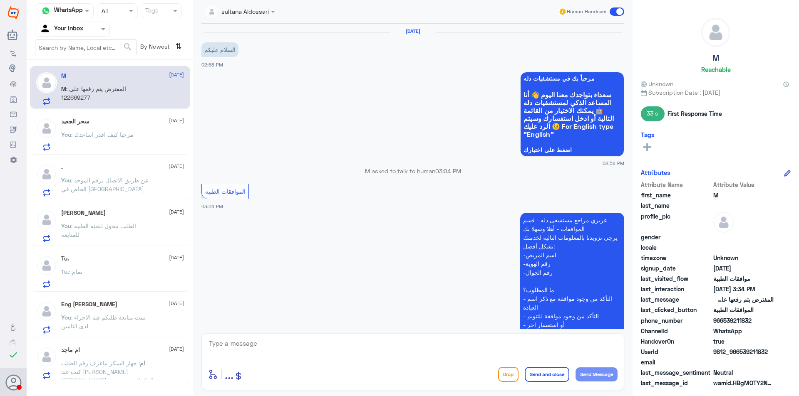
scroll to position [557, 0]
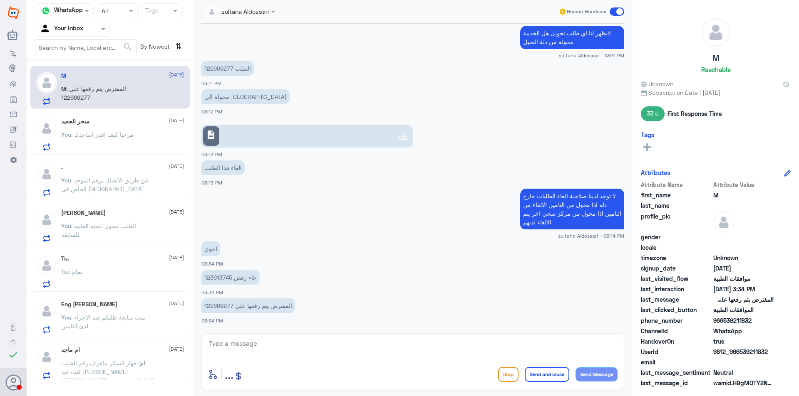
click at [97, 116] on div "سحر [PERSON_NAME] [DATE] You : مرحبا كيف اقدر اساعدك" at bounding box center [110, 133] width 160 height 43
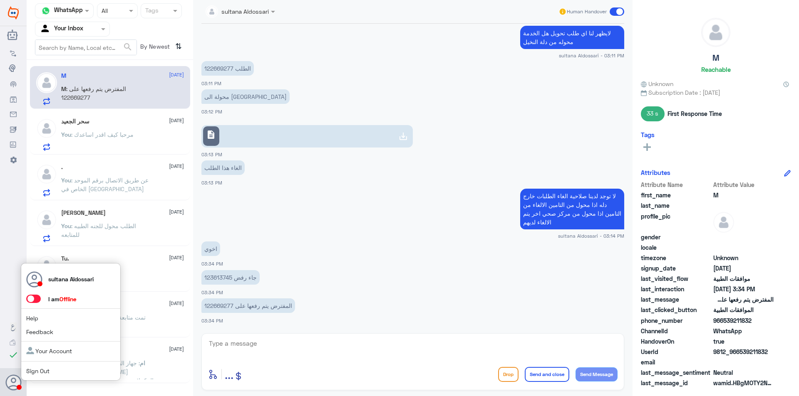
click at [51, 372] on span "Sign Out" at bounding box center [51, 371] width 51 height 9
click at [42, 372] on link "Sign Out" at bounding box center [37, 371] width 23 height 7
click at [41, 372] on link "Sign Out" at bounding box center [37, 371] width 23 height 7
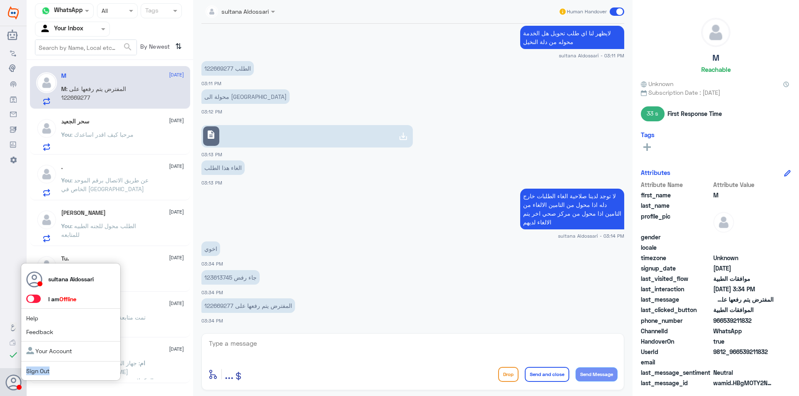
click at [41, 372] on link "Sign Out" at bounding box center [37, 371] width 23 height 7
click at [8, 387] on use at bounding box center [14, 383] width 16 height 16
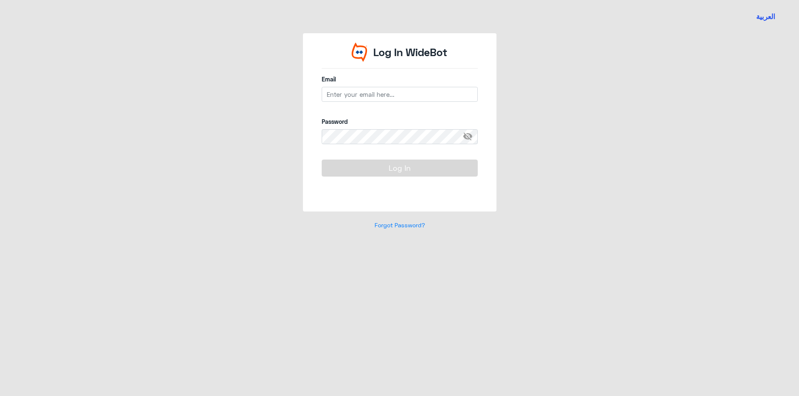
type input "[EMAIL_ADDRESS][DOMAIN_NAME]"
